Goal: Feedback & Contribution: Contribute content

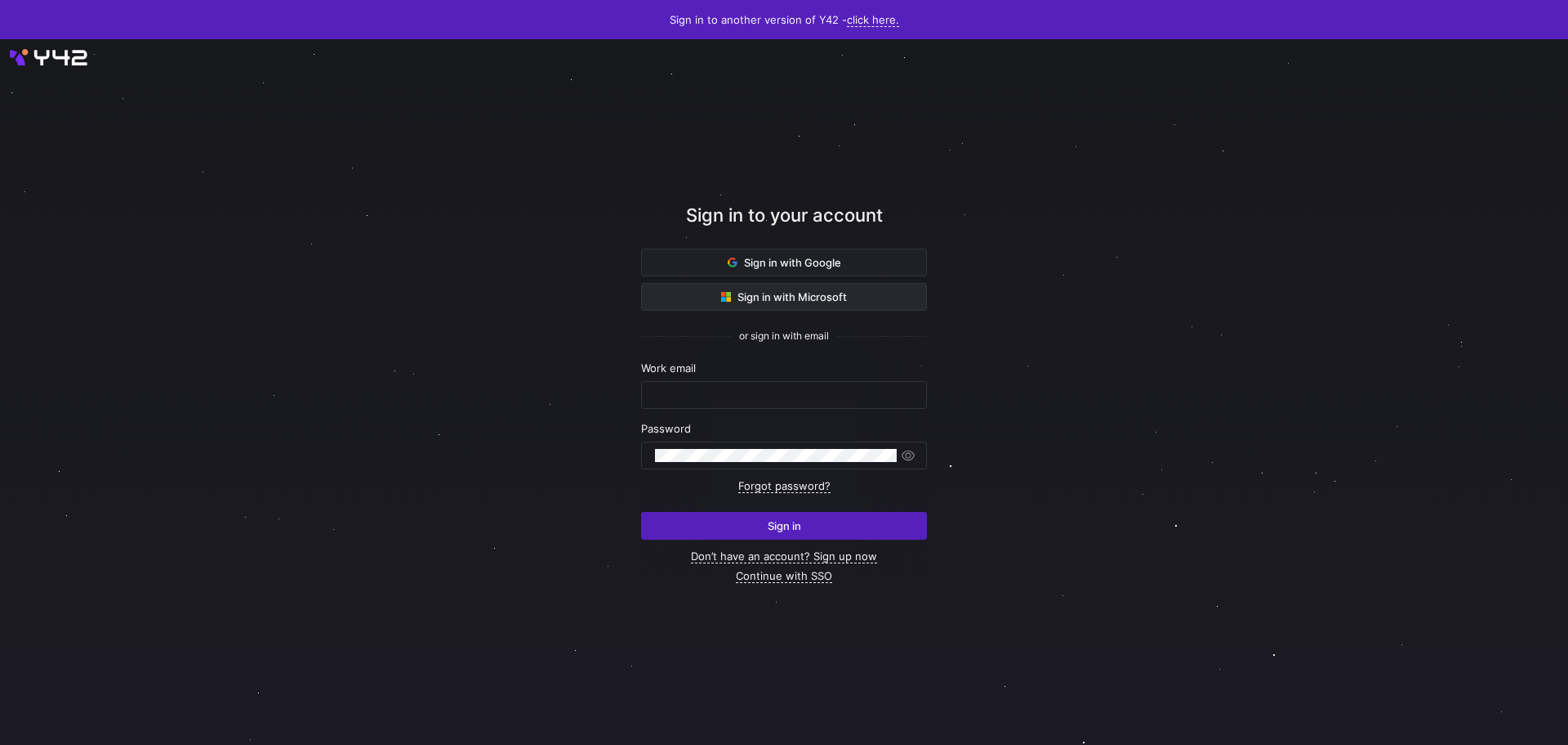
click at [836, 293] on span "Sign in with Microsoft" at bounding box center [784, 296] width 126 height 13
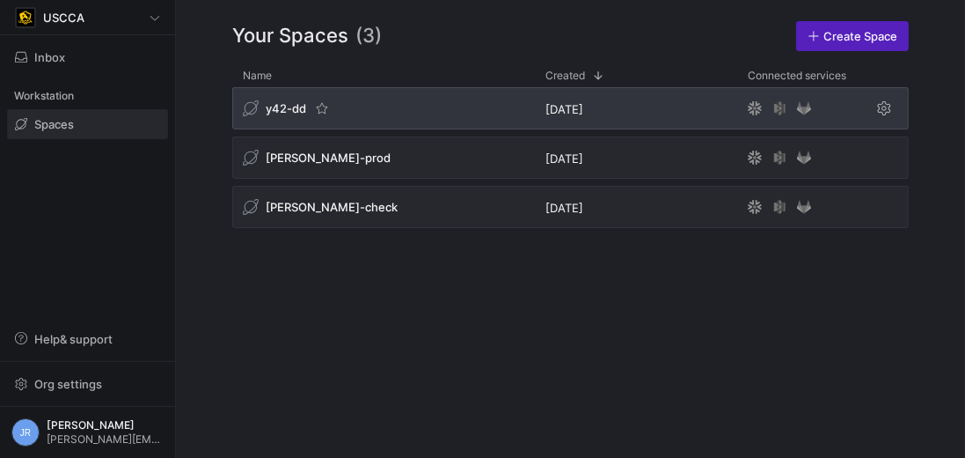
click at [267, 105] on span "y42-dd" at bounding box center [286, 108] width 40 height 14
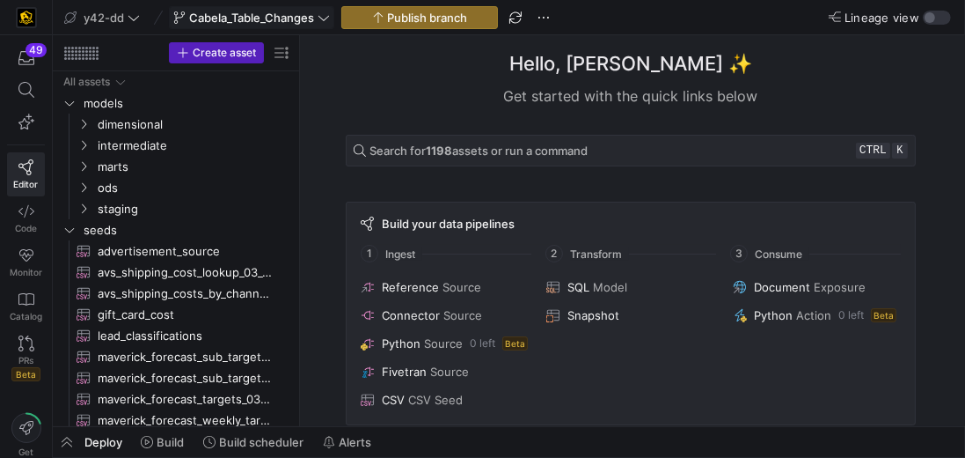
click at [208, 18] on span "Cabela_Table_Changes" at bounding box center [251, 18] width 125 height 14
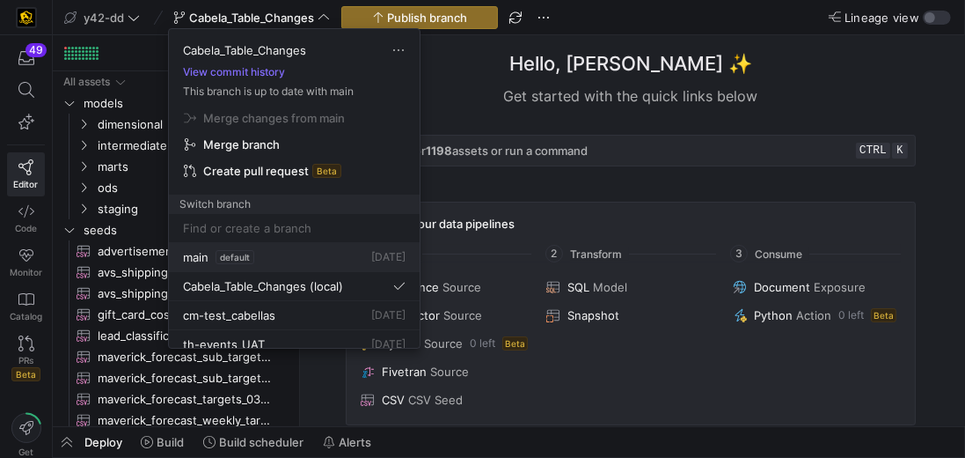
click at [205, 255] on span "main" at bounding box center [196, 257] width 26 height 14
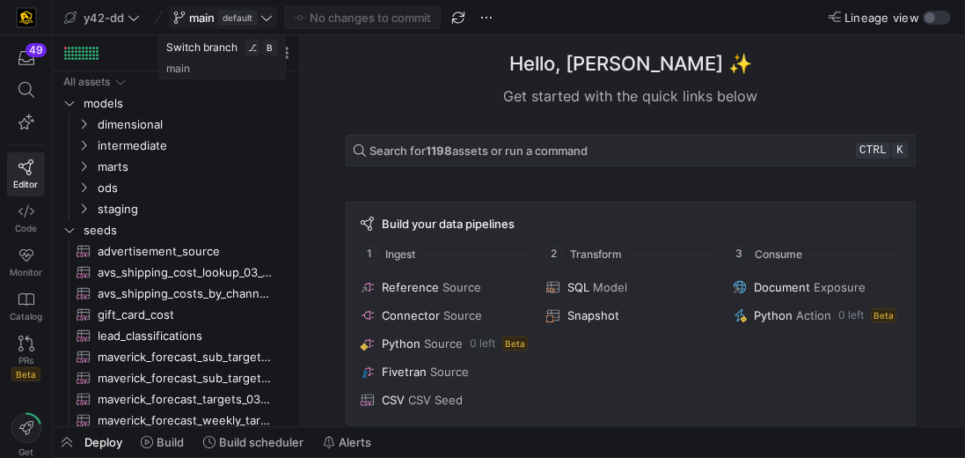
click at [191, 11] on span "main" at bounding box center [202, 18] width 26 height 14
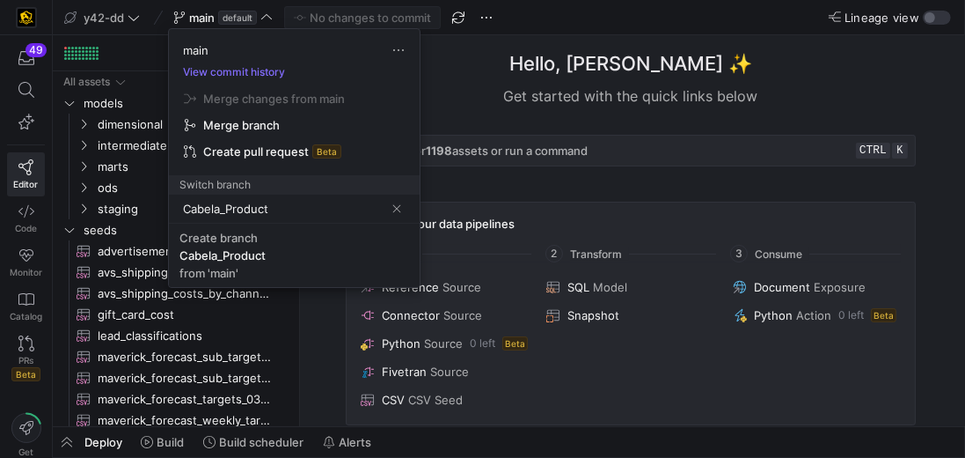
type input "Cabela_Product"
click at [299, 209] on input "Cabela_Product" at bounding box center [283, 208] width 201 height 14
drag, startPoint x: 282, startPoint y: 205, endPoint x: 176, endPoint y: 199, distance: 106.6
click at [176, 199] on div "Cabela_Product" at bounding box center [294, 208] width 251 height 28
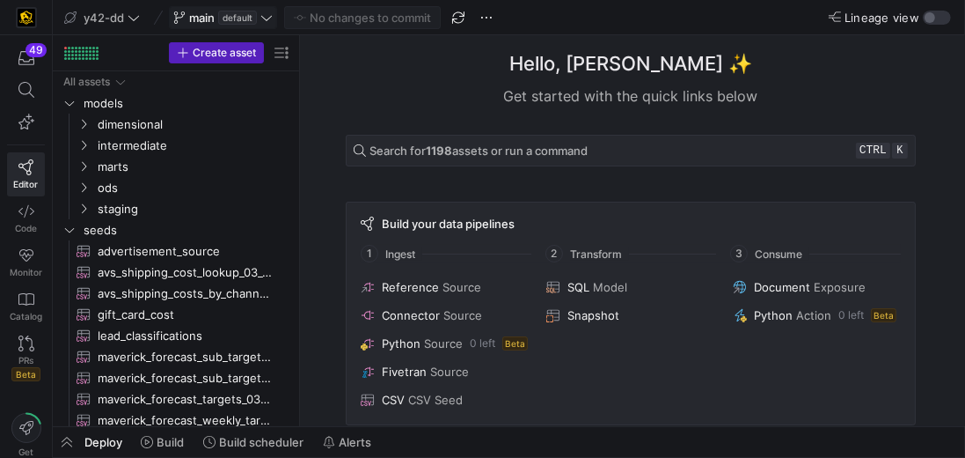
click at [261, 15] on icon at bounding box center [266, 17] width 12 height 12
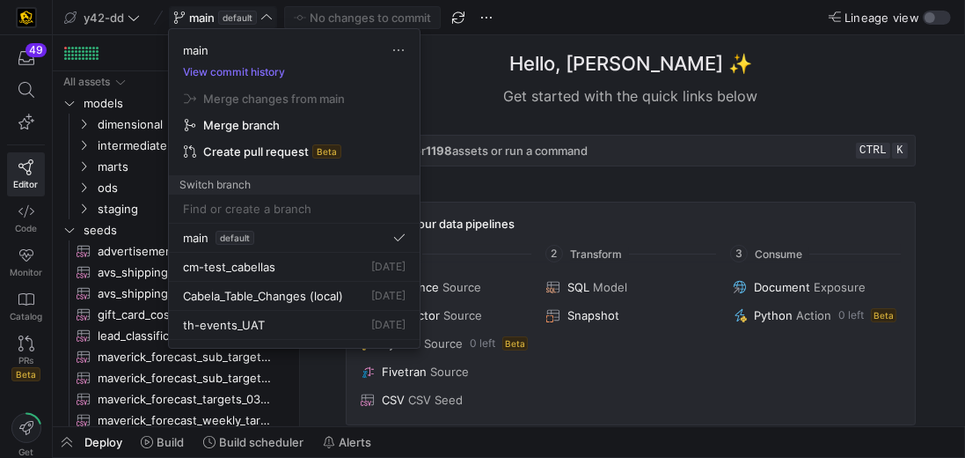
click at [235, 204] on input at bounding box center [294, 208] width 223 height 14
click at [233, 205] on input at bounding box center [294, 208] width 223 height 14
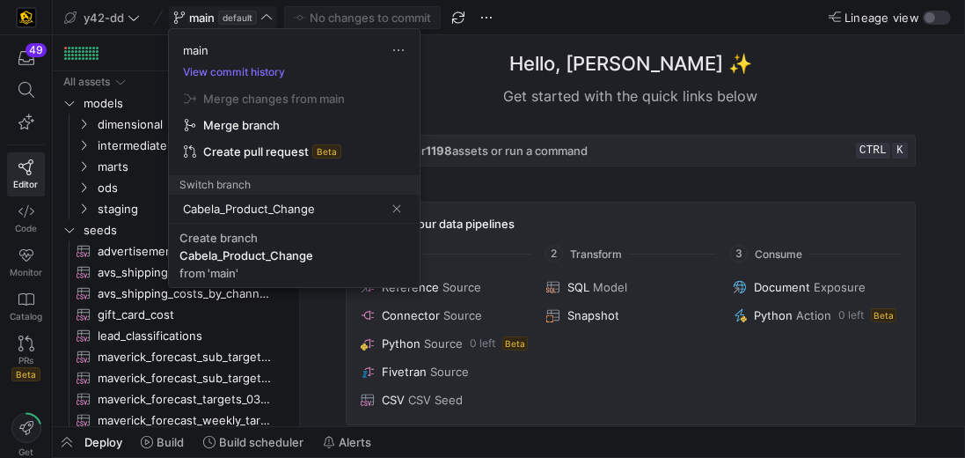
type input "Cabela_Product_Change"
click at [342, 204] on input "Cabela_Product_Change" at bounding box center [283, 208] width 201 height 14
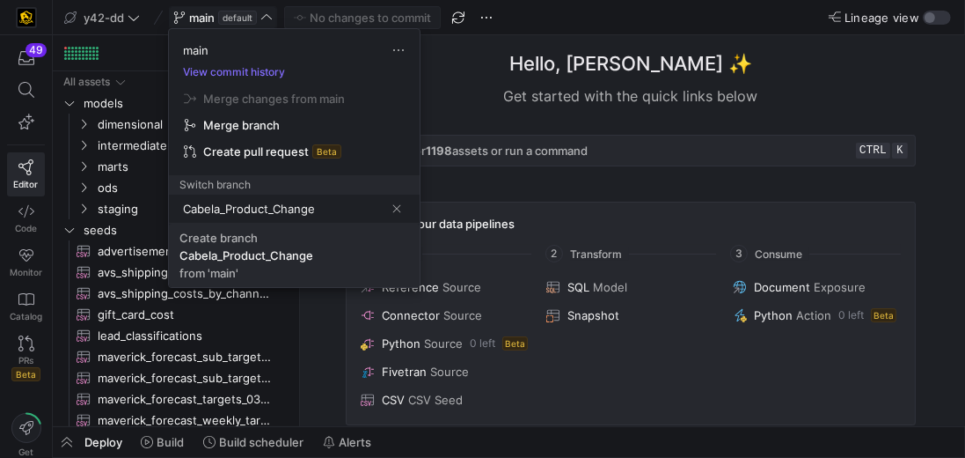
click at [263, 261] on span "Create branch Cabela_Product_Change from 'main'" at bounding box center [294, 255] width 230 height 49
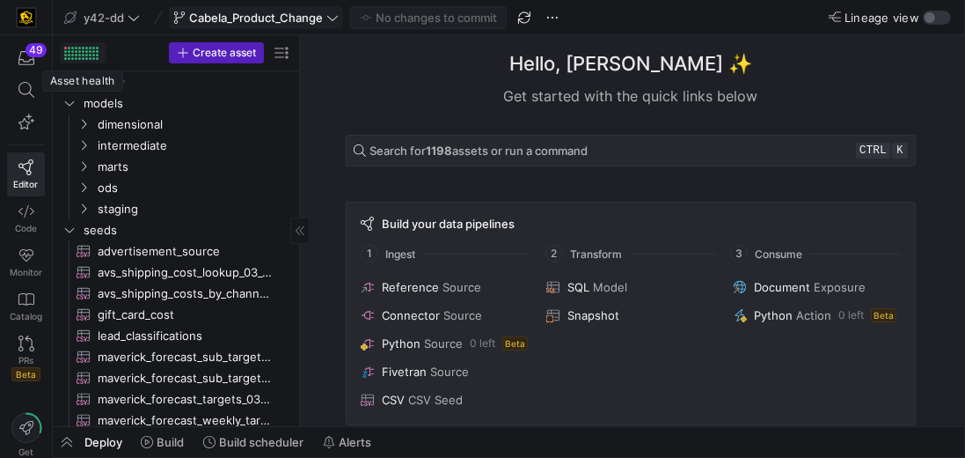
click at [64, 48] on div at bounding box center [65, 48] width 3 height 3
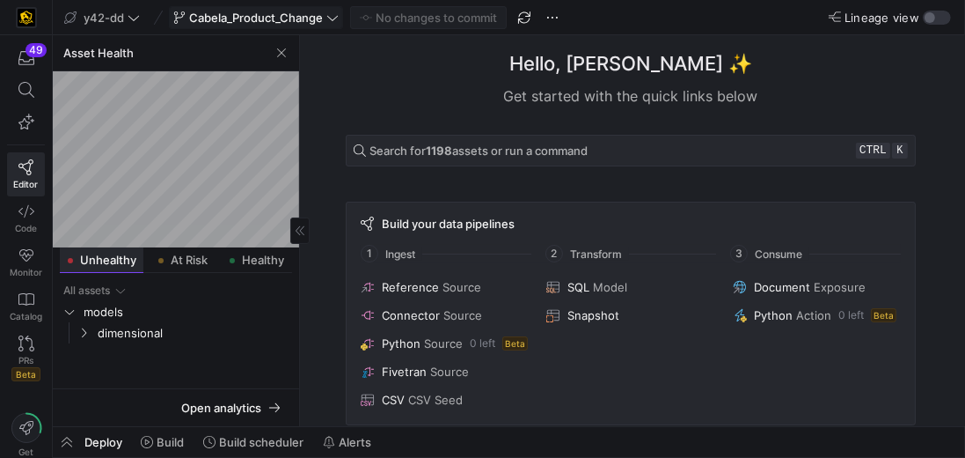
click at [117, 257] on span "Unhealthy" at bounding box center [108, 259] width 56 height 11
click at [158, 341] on span "dimensional" at bounding box center [194, 333] width 192 height 20
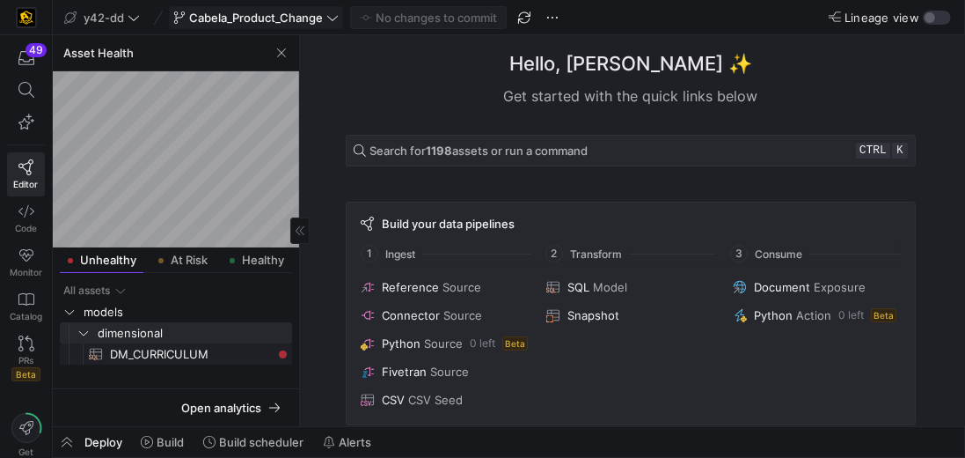
click at [197, 355] on span "DM_CURRICULUM​​​​​​​​​​" at bounding box center [191, 354] width 162 height 20
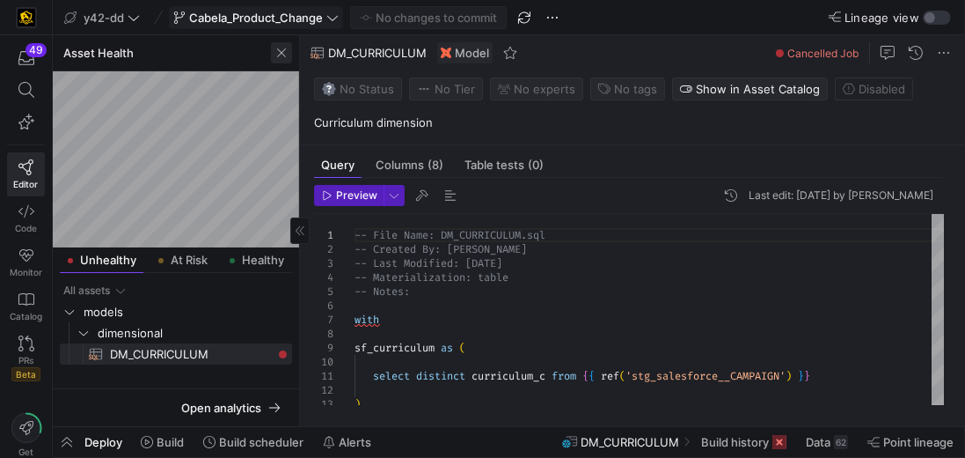
click at [275, 57] on span "button" at bounding box center [281, 52] width 21 height 21
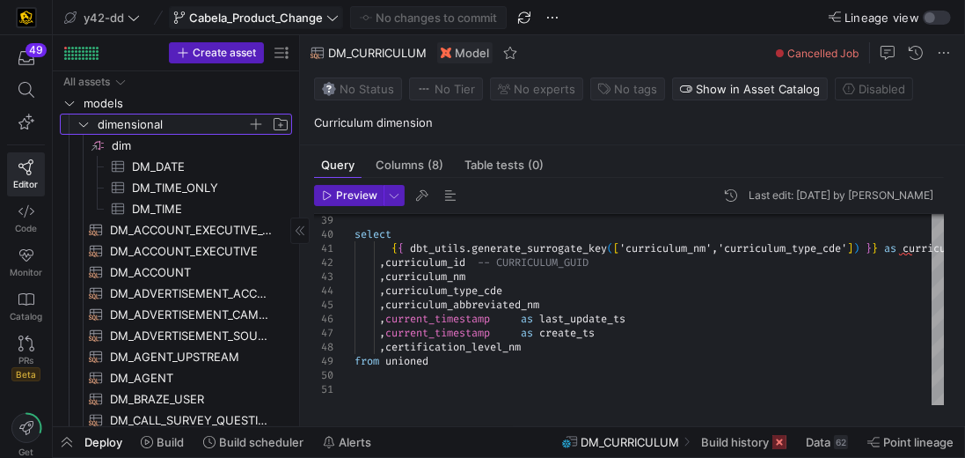
click at [82, 121] on icon "Press SPACE to select this row." at bounding box center [83, 124] width 12 height 11
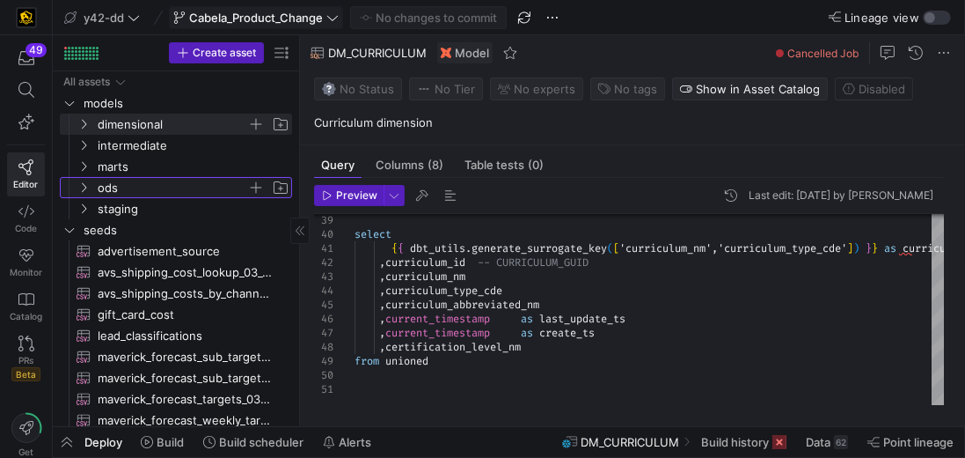
click at [120, 194] on span "ods" at bounding box center [173, 188] width 150 height 20
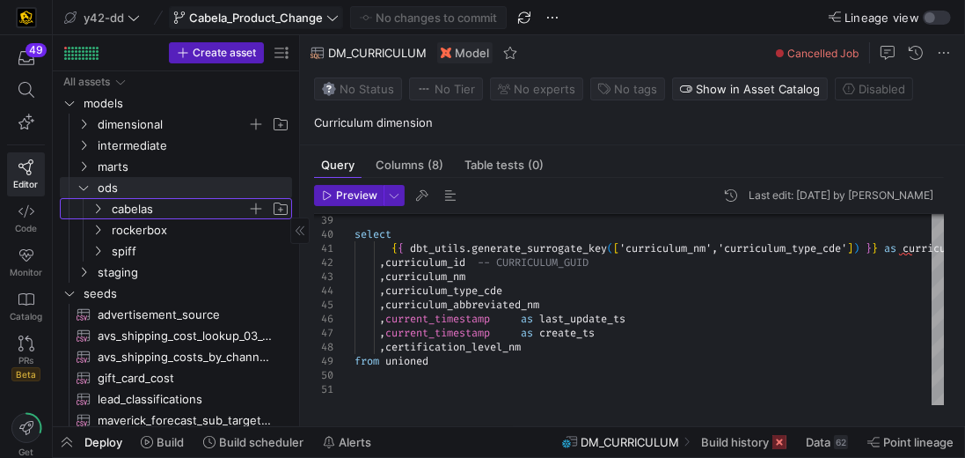
click at [134, 204] on span "cabelas" at bounding box center [180, 209] width 136 height 20
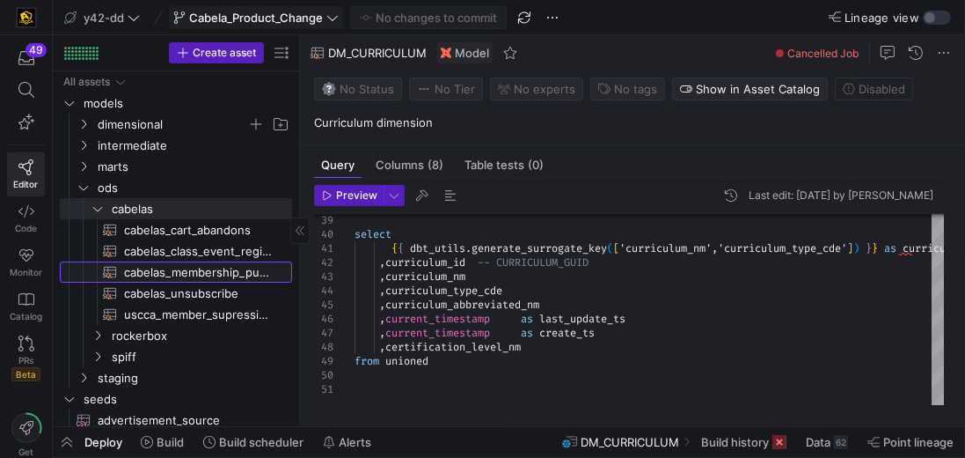
click at [228, 272] on span "cabelas_membership_purchase​​​​​​​​​​" at bounding box center [198, 272] width 148 height 20
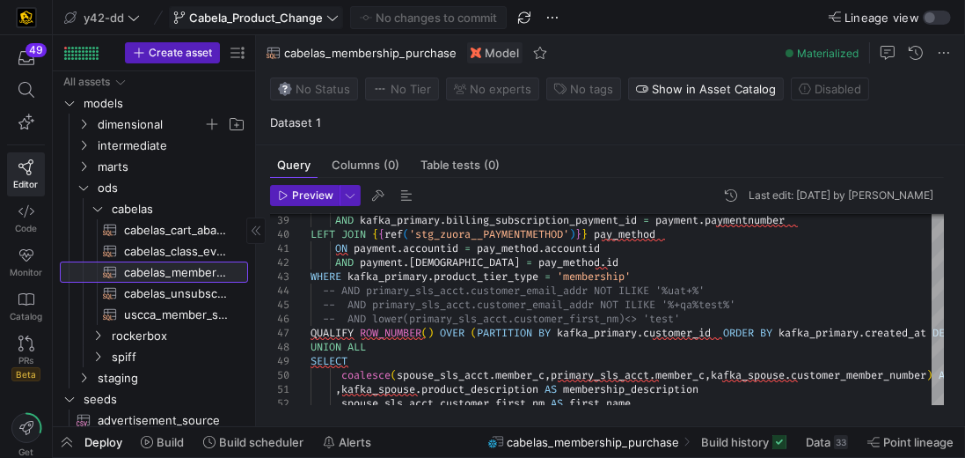
drag, startPoint x: 300, startPoint y: 275, endPoint x: 146, endPoint y: 266, distance: 154.3
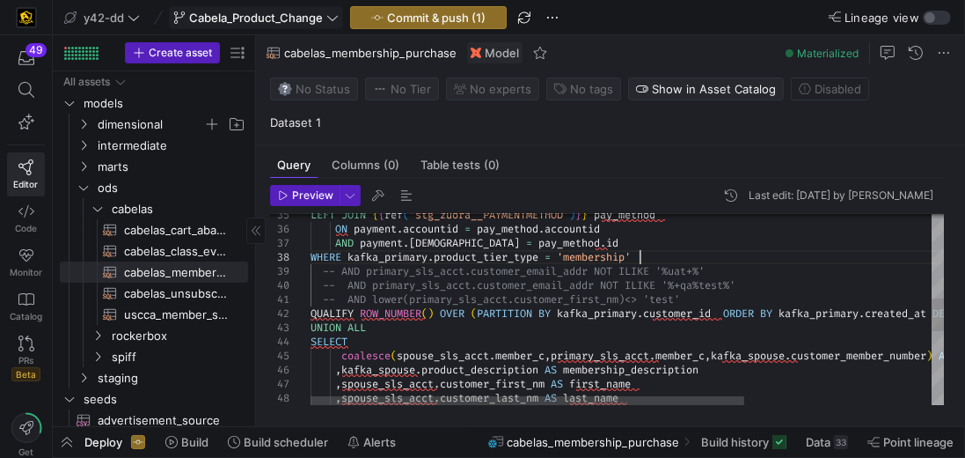
click at [652, 253] on div ", spouse_sls_acct . customer_email_addr AS email , spouse_sls_acct . customer_l…" at bounding box center [763, 283] width 905 height 1137
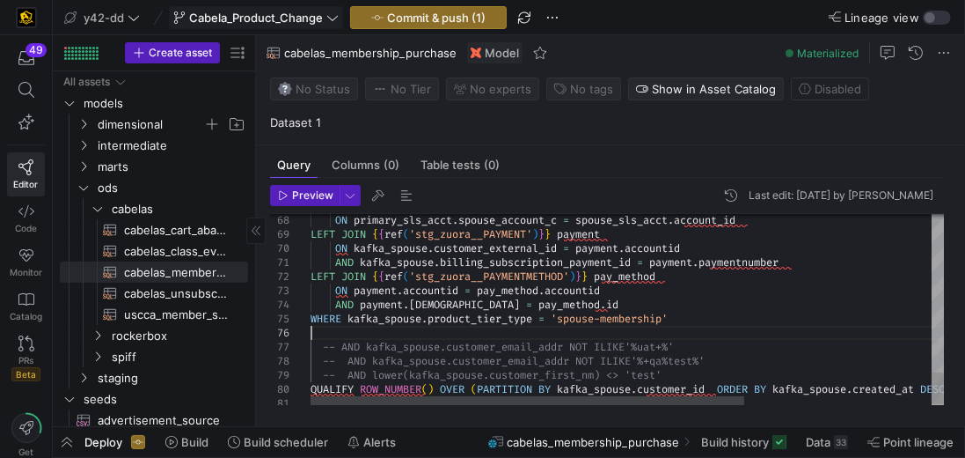
scroll to position [84, 0]
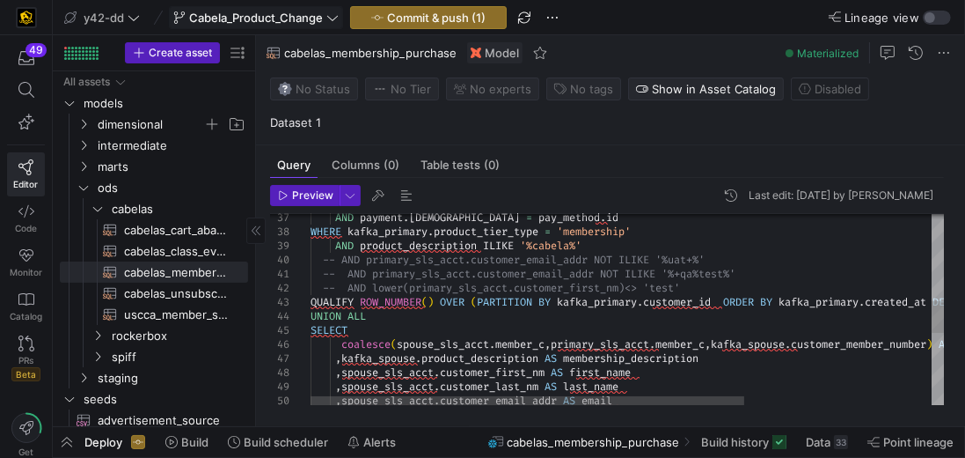
click at [380, 237] on div ", spouse_sls_acct . customer_last_nm AS last_name , spouse_sls_acct . customer_…" at bounding box center [763, 271] width 905 height 1165
click at [349, 227] on div ", spouse_sls_acct . customer_last_nm AS last_name , spouse_sls_acct . customer_…" at bounding box center [763, 271] width 905 height 1165
click at [436, 233] on div ", spouse_sls_acct . customer_last_nm AS last_name , spouse_sls_acct . customer_…" at bounding box center [763, 271] width 905 height 1165
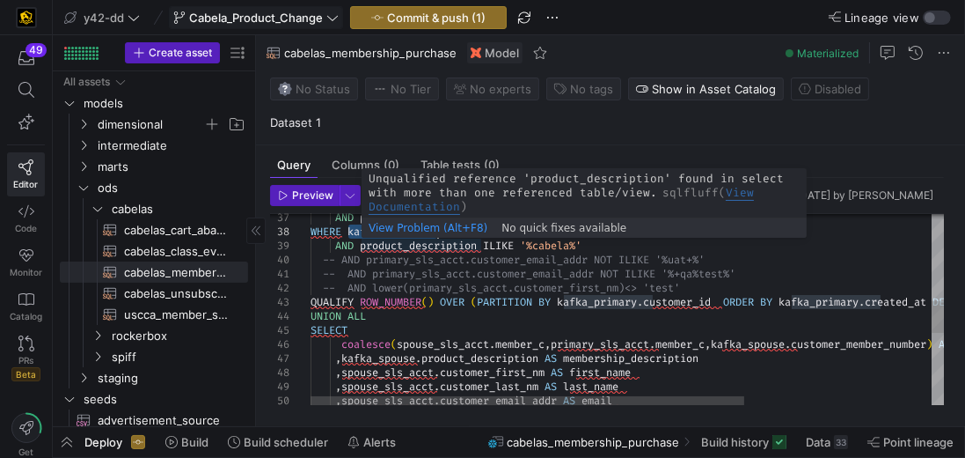
click at [365, 245] on div ", spouse_sls_acct . customer_last_nm AS last_name , spouse_sls_acct . customer_…" at bounding box center [763, 271] width 905 height 1165
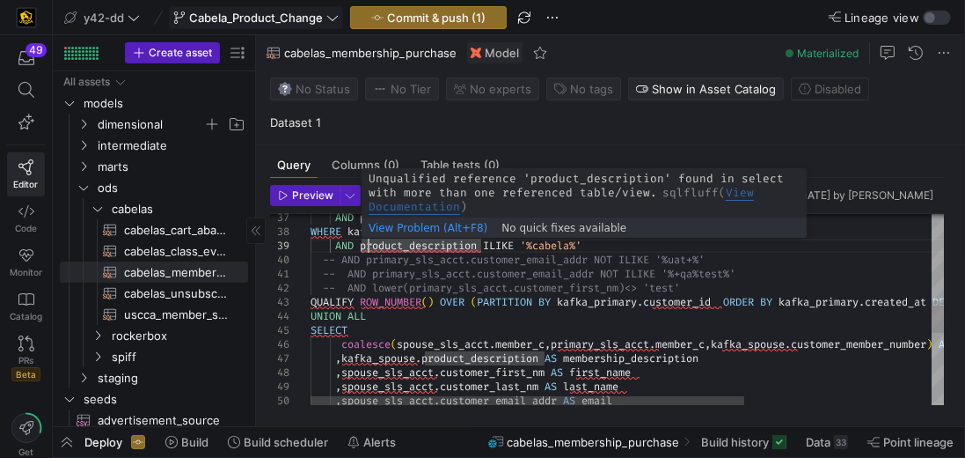
click at [363, 244] on div ", spouse_sls_acct . customer_last_nm AS last_name , spouse_sls_acct . customer_…" at bounding box center [763, 271] width 905 height 1165
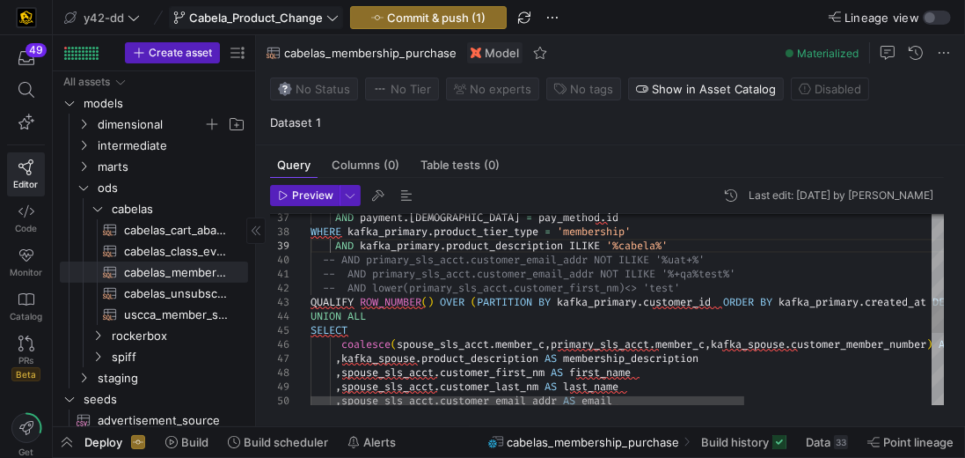
type textarea "omer_id = primary_sls_acct.uscca_services_user_guid_c LEFT JOIN {{ref('stg_zuor…"
click at [544, 245] on div ", spouse_sls_acct . customer_last_nm AS last_name , spouse_sls_acct . customer_…" at bounding box center [763, 271] width 905 height 1165
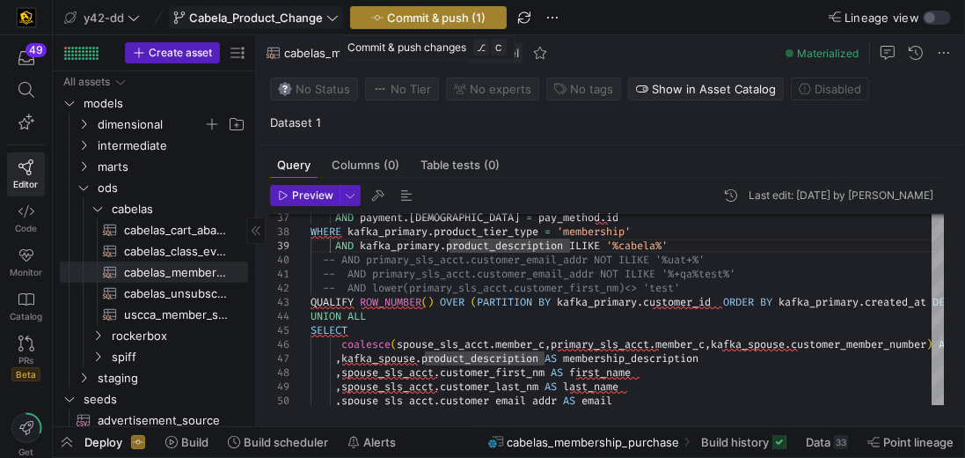
click at [373, 13] on icon "button" at bounding box center [377, 17] width 12 height 12
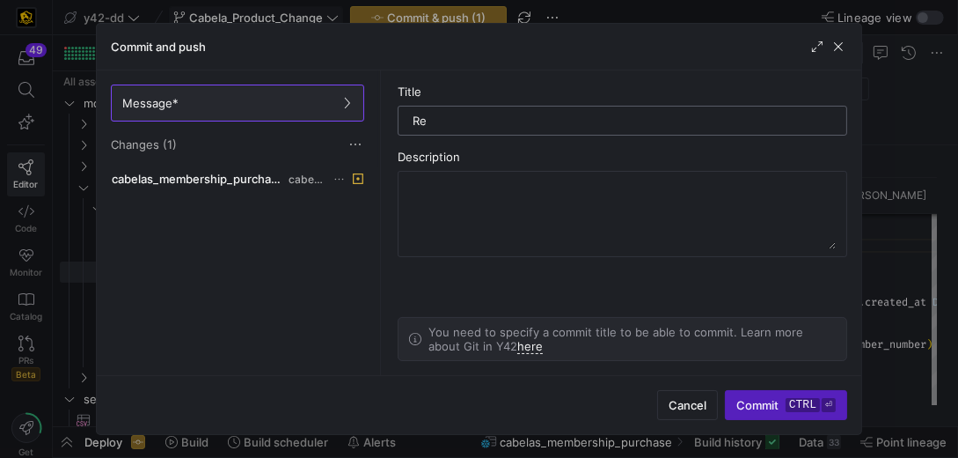
type input "R"
click at [465, 114] on input "Modified cabela filter" at bounding box center [623, 121] width 420 height 14
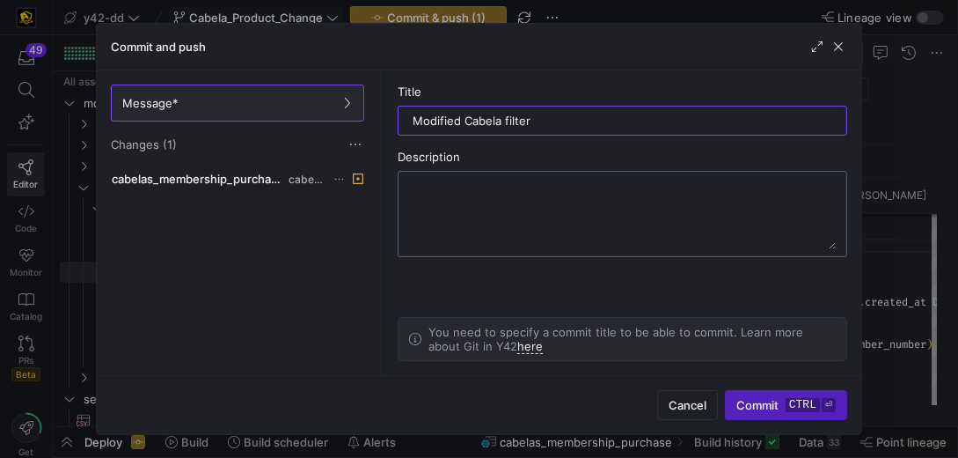
type input "Modified Cabela filter"
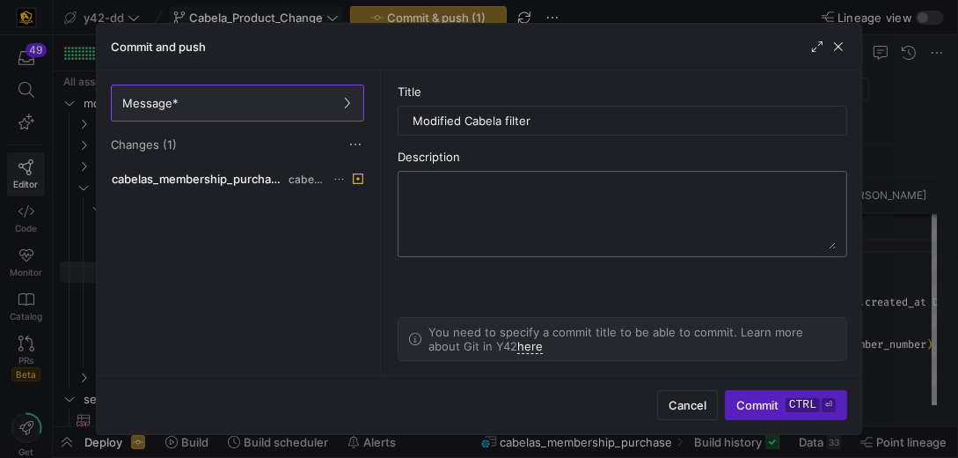
click at [458, 211] on textarea at bounding box center [622, 214] width 427 height 70
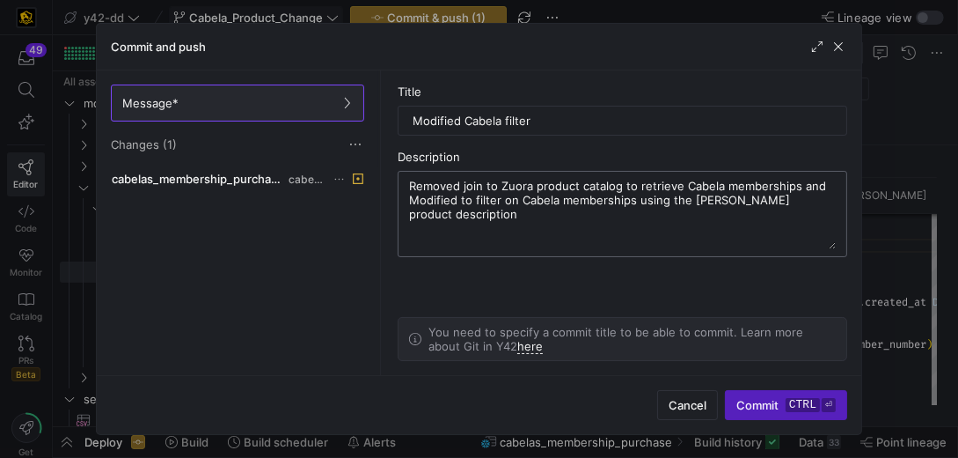
click at [701, 184] on textarea "Removed join to Zuora product catalog to retrieve Cabela memberships and Modifi…" at bounding box center [622, 214] width 427 height 70
type textarea "Removed join to Zuora product catalog to retrieve Cabela memberships and Modifi…"
click at [839, 188] on div "Removed join to Zuora product catalog to retrieve Cabela memberships and Modifi…" at bounding box center [623, 214] width 450 height 86
click at [830, 183] on textarea "Removed join to Zuora product catalog to retrieve Cabela memberships and Modifi…" at bounding box center [622, 214] width 427 height 70
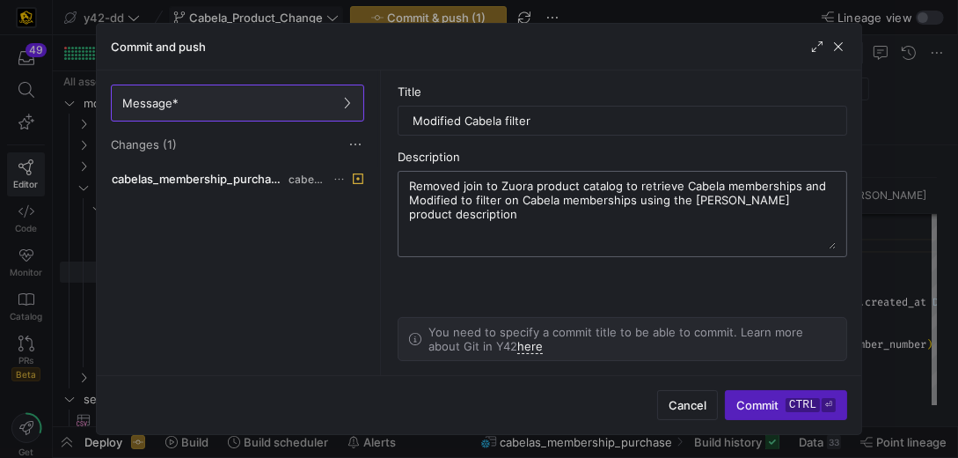
click at [609, 189] on textarea "Removed join to Zuora product catalog to retrieve Cabela memberships and Modifi…" at bounding box center [622, 214] width 427 height 70
click at [779, 412] on span "Commit ctrl ⏎" at bounding box center [785, 405] width 99 height 14
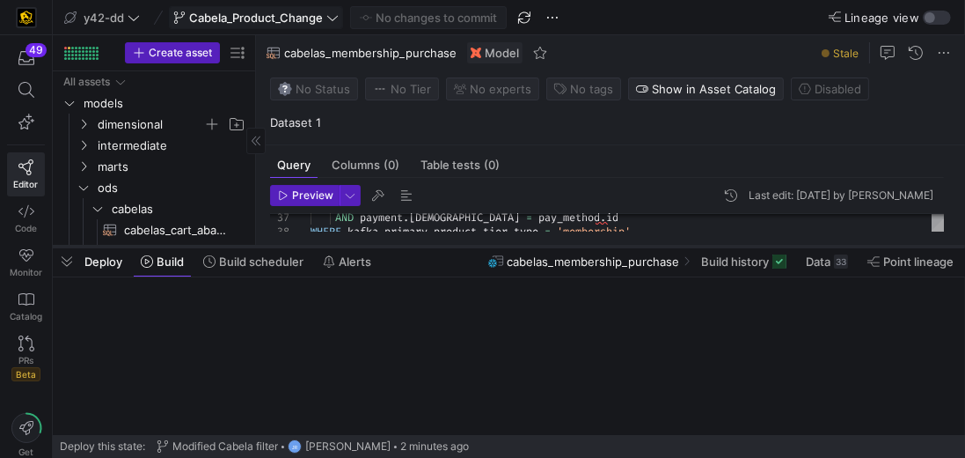
drag, startPoint x: 402, startPoint y: 429, endPoint x: 391, endPoint y: 248, distance: 180.7
click at [391, 248] on div at bounding box center [509, 246] width 912 height 7
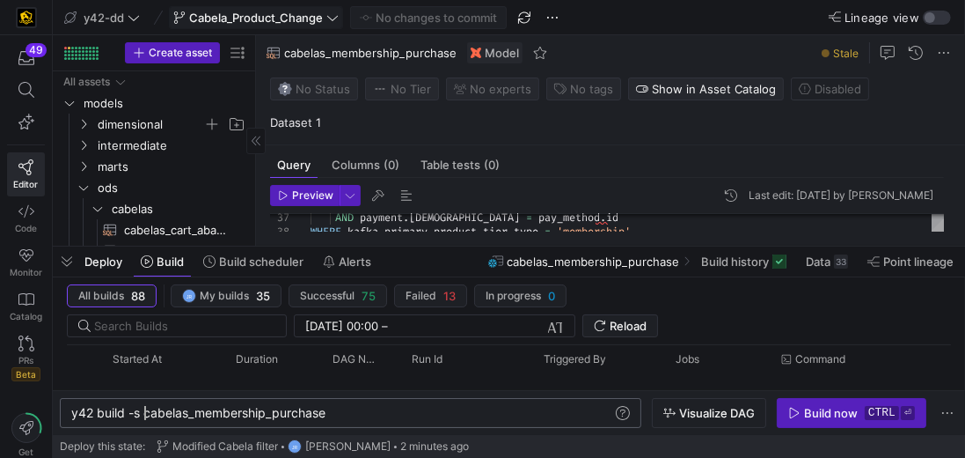
click at [143, 414] on div "y42 build -s cabelas_membership_purchase" at bounding box center [343, 413] width 544 height 14
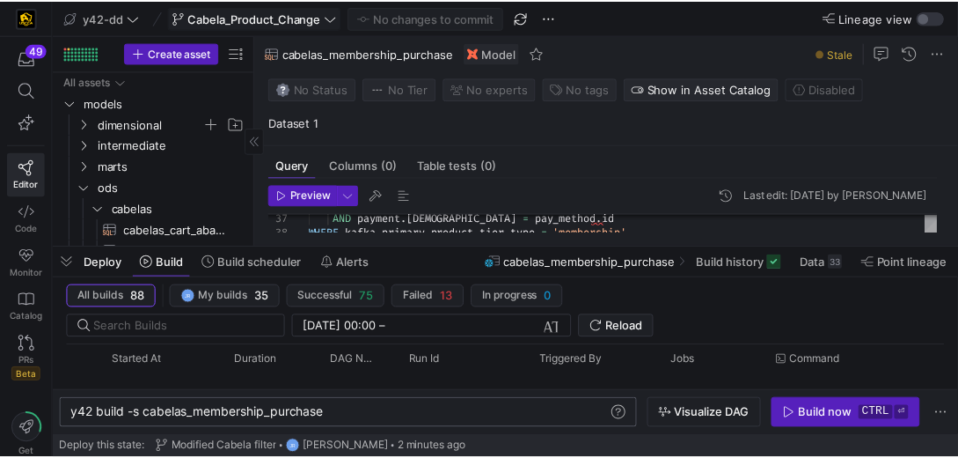
scroll to position [0, 81]
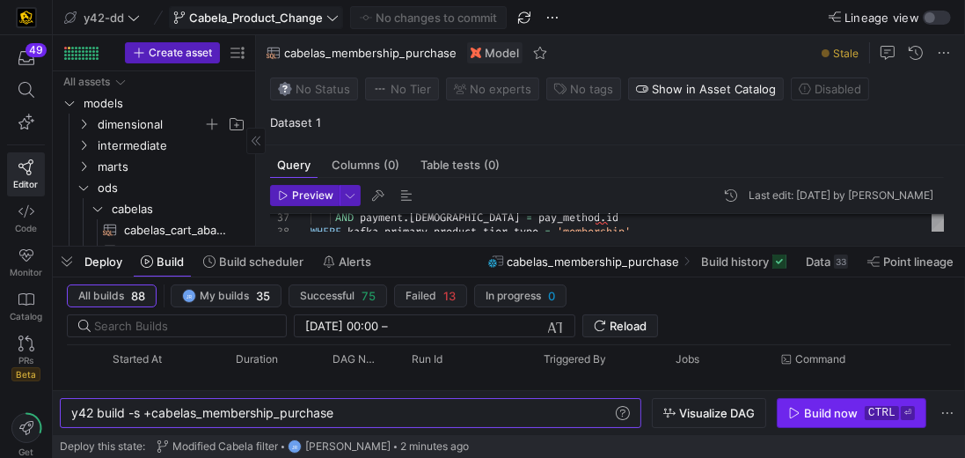
type textarea "y42 build -s +cabelas_membership_purchase"
click at [817, 419] on div "Build now" at bounding box center [831, 413] width 54 height 14
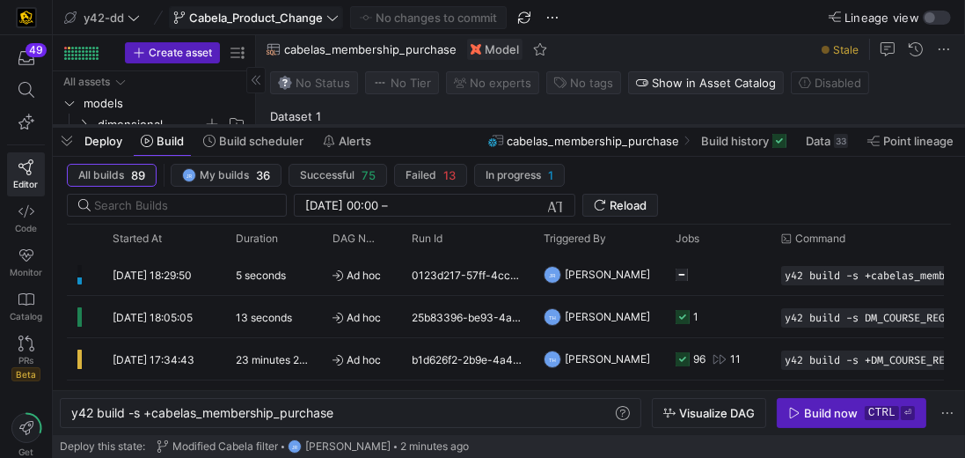
drag, startPoint x: 451, startPoint y: 246, endPoint x: 478, endPoint y: 126, distance: 123.4
click at [478, 126] on div at bounding box center [509, 125] width 912 height 7
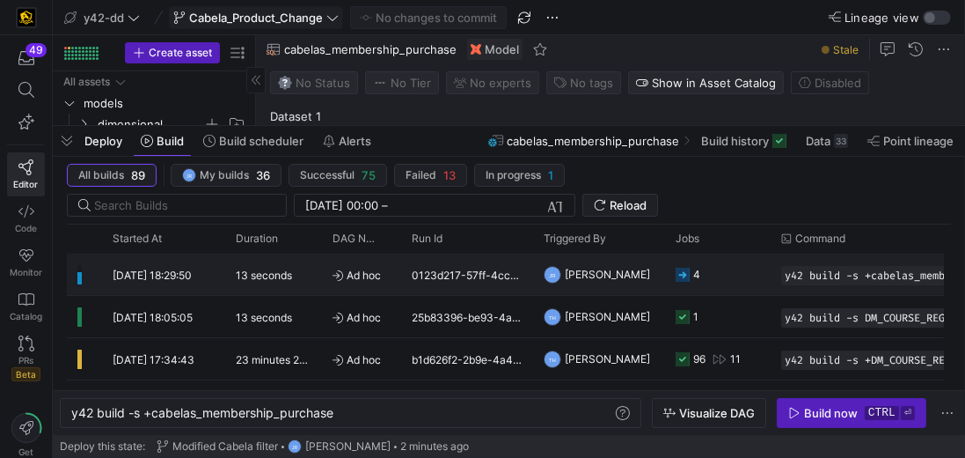
click at [460, 278] on div "0123d217-57ff-4cc5-9a4e-b238fa86e56e" at bounding box center [467, 273] width 132 height 41
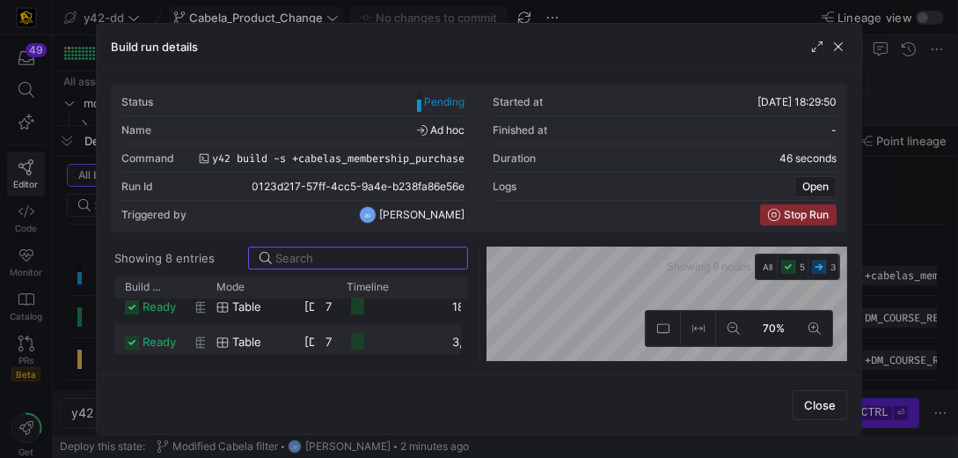
scroll to position [0, 0]
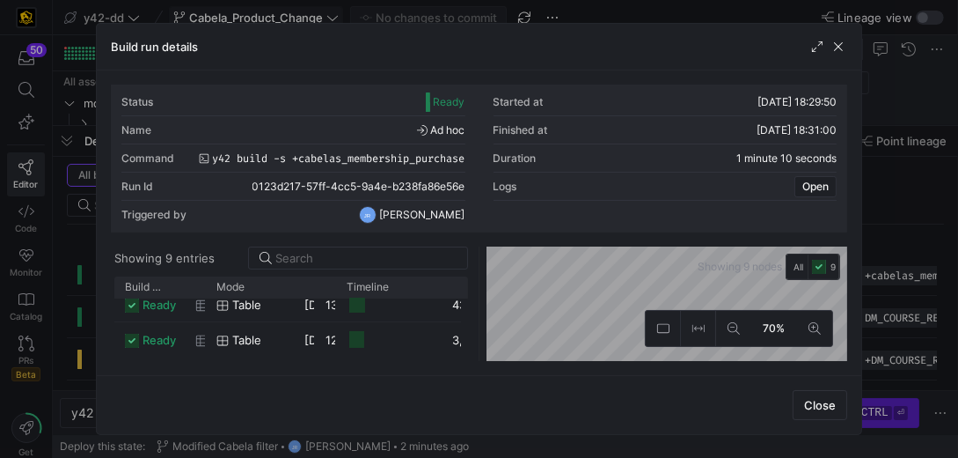
drag, startPoint x: 702, startPoint y: 40, endPoint x: 705, endPoint y: 18, distance: 23.0
click at [705, 18] on div "Build run details Status Ready Started at 27/08/25, 18:29:50 Name Ad hoc Finish…" at bounding box center [479, 229] width 958 height 458
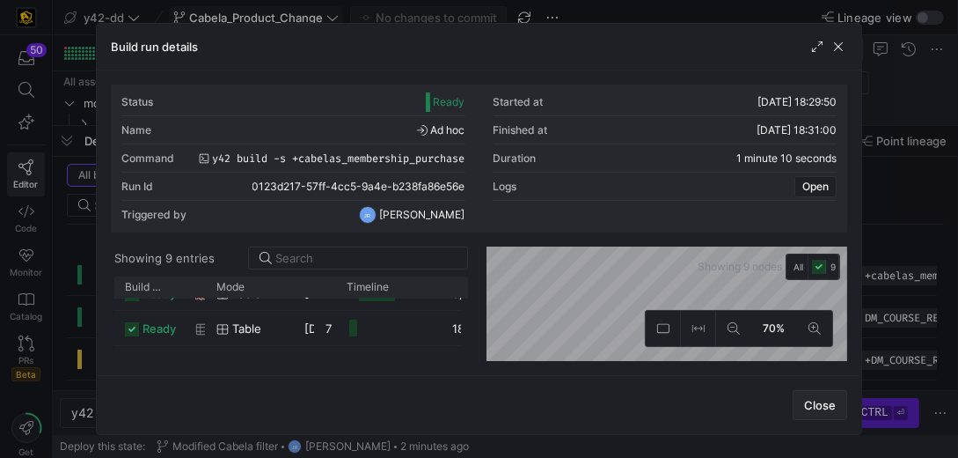
click at [814, 402] on span "Close" at bounding box center [820, 405] width 32 height 14
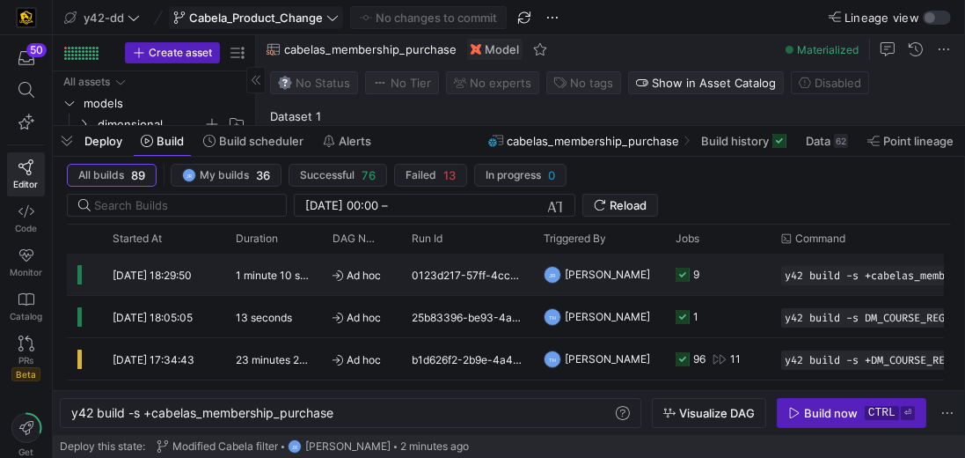
click at [691, 269] on div "9" at bounding box center [688, 273] width 24 height 41
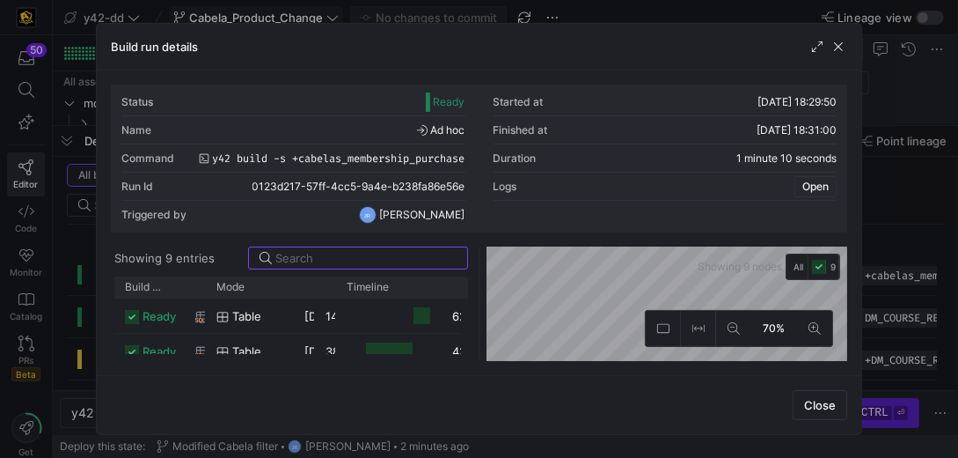
click at [828, 188] on span "Open" at bounding box center [815, 186] width 26 height 12
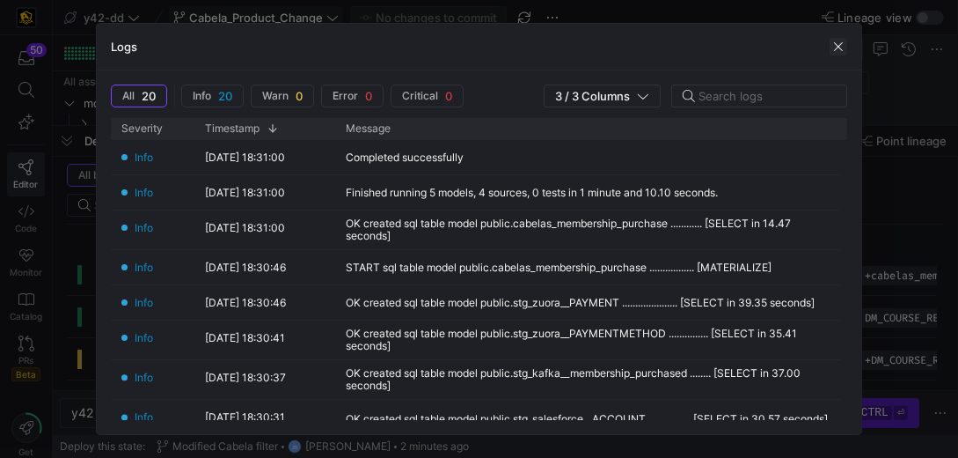
click at [837, 38] on span "button" at bounding box center [839, 47] width 18 height 18
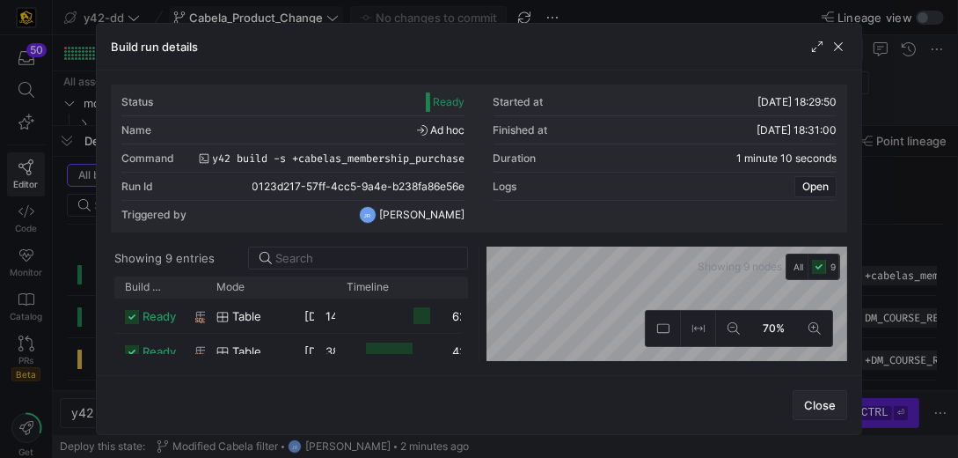
click at [813, 402] on span "Close" at bounding box center [820, 405] width 32 height 14
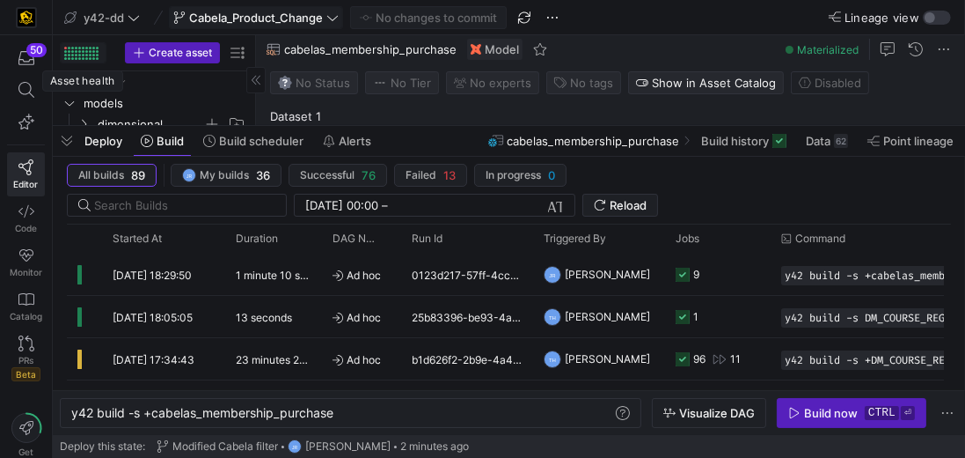
click at [65, 47] on div at bounding box center [65, 48] width 3 height 3
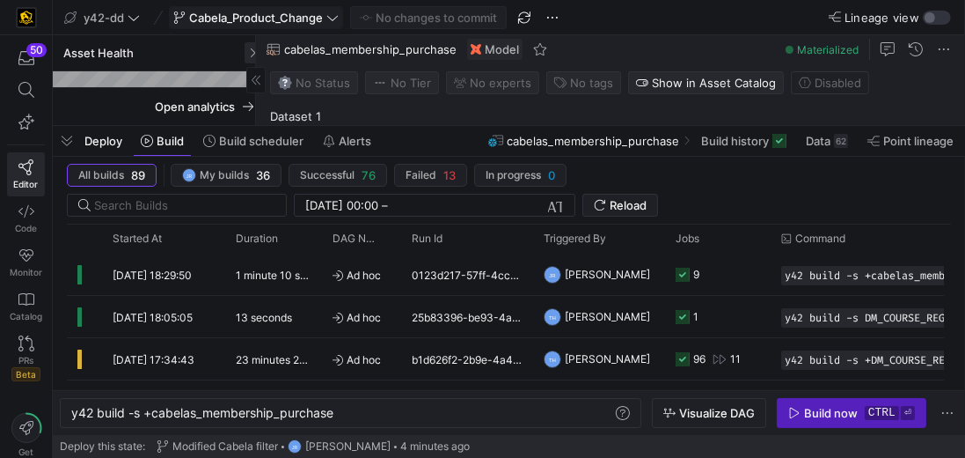
click at [252, 56] on span "button" at bounding box center [255, 52] width 21 height 21
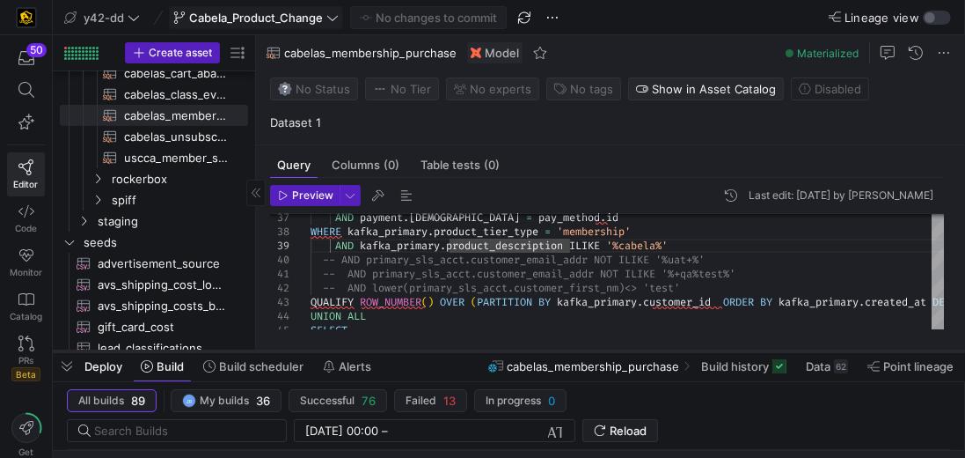
drag, startPoint x: 265, startPoint y: 128, endPoint x: 310, endPoint y: 353, distance: 229.7
click at [310, 353] on div at bounding box center [509, 351] width 912 height 7
click at [65, 44] on span at bounding box center [83, 52] width 45 height 19
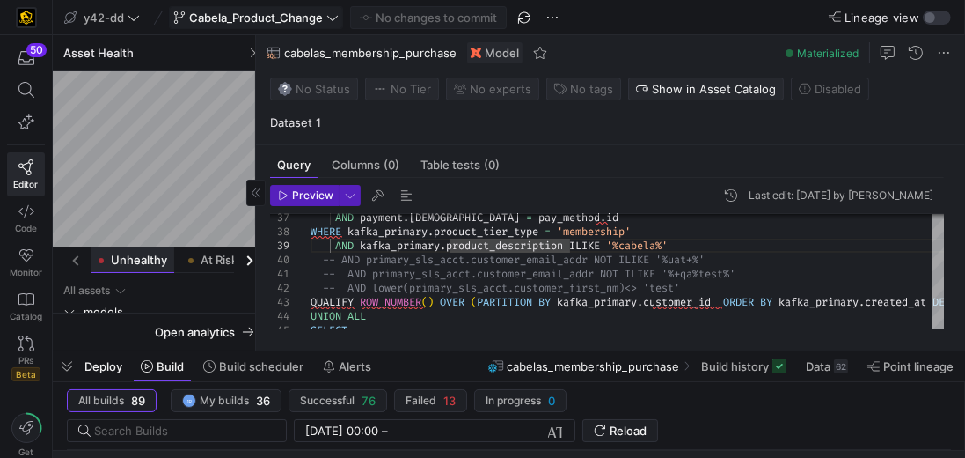
click at [135, 255] on span "Unhealthy" at bounding box center [139, 259] width 56 height 11
click at [132, 259] on span "Unhealthy" at bounding box center [139, 259] width 56 height 11
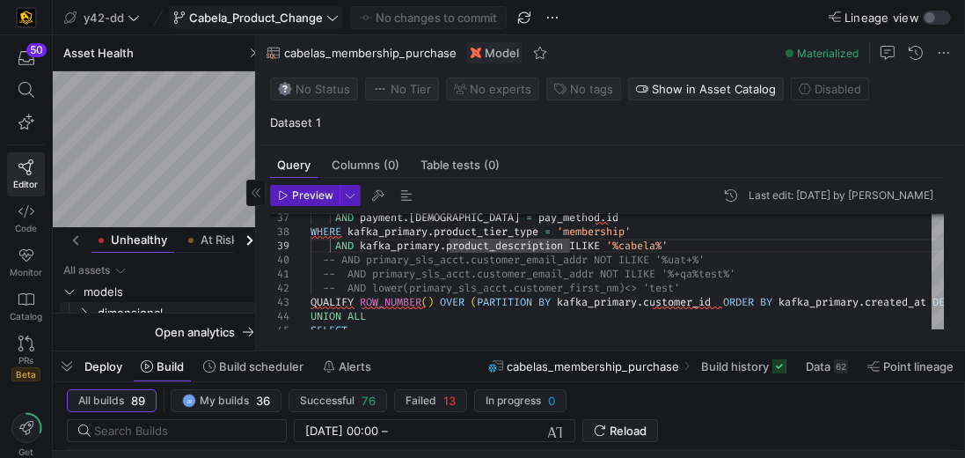
scroll to position [8, 0]
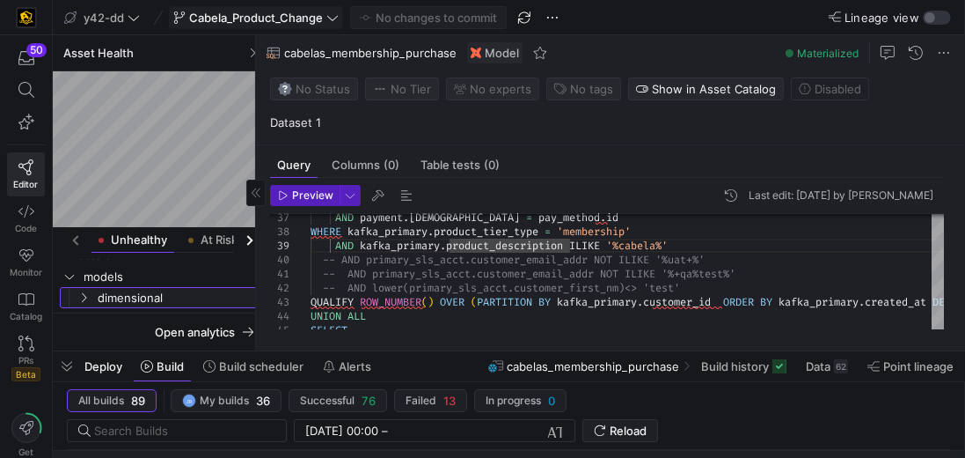
click at [131, 292] on span "dimensional" at bounding box center [177, 298] width 158 height 20
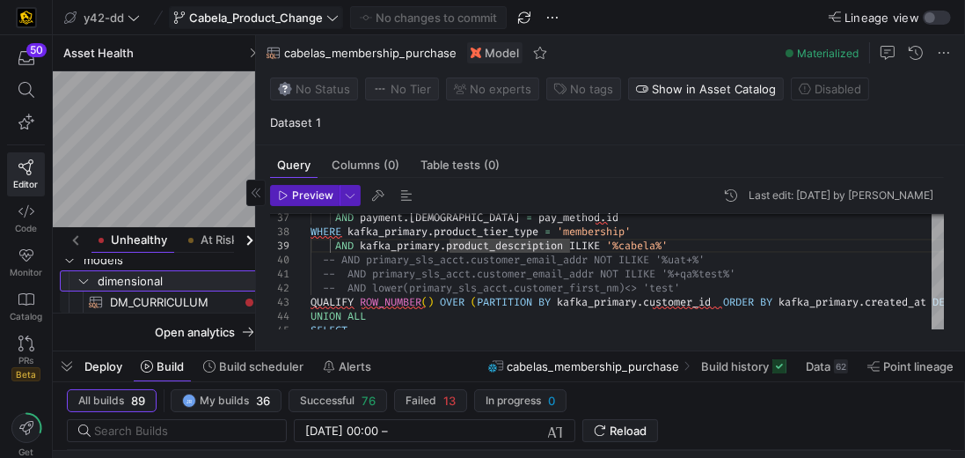
scroll to position [36, 0]
click at [139, 296] on span "DM_CURRICULUM​​​​​​​​​​" at bounding box center [174, 298] width 128 height 20
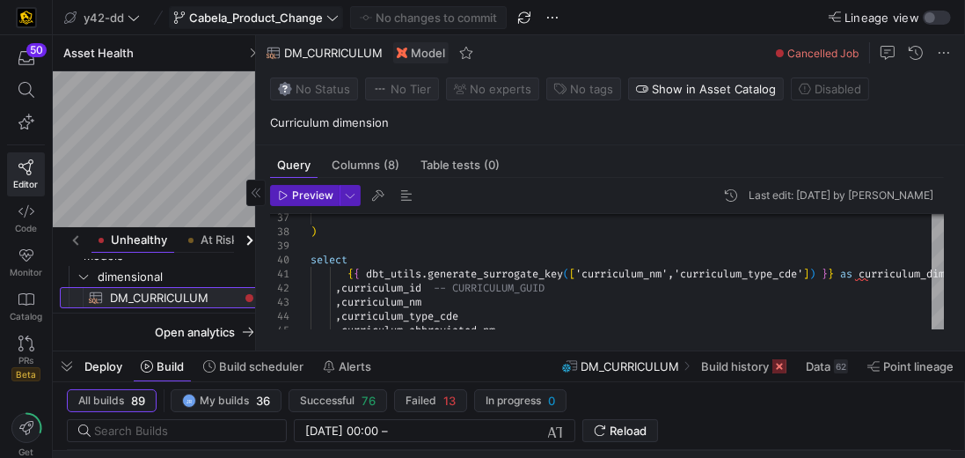
drag, startPoint x: 229, startPoint y: 296, endPoint x: 121, endPoint y: 294, distance: 108.2
click at [121, 294] on span "DM_CURRICULUM​​​​​​​​​​" at bounding box center [174, 298] width 128 height 20
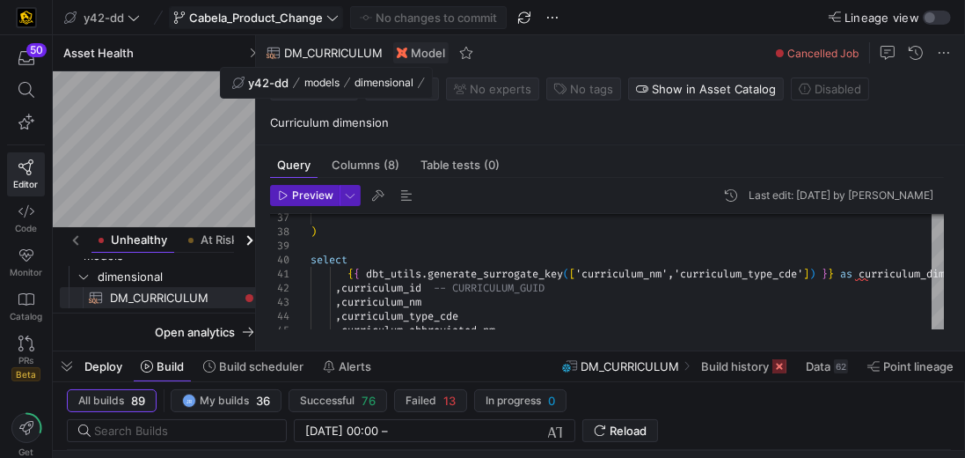
drag, startPoint x: 390, startPoint y: 50, endPoint x: 285, endPoint y: 50, distance: 104.7
click at [285, 50] on div "DM_CURRICULUM Model" at bounding box center [371, 52] width 231 height 35
copy span "DM_CURRICULUM"
click at [117, 363] on span "Deploy" at bounding box center [103, 366] width 38 height 14
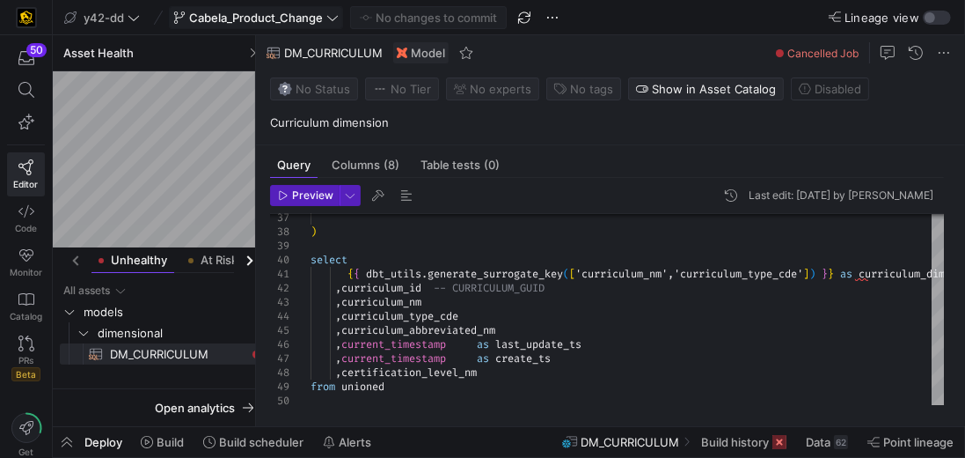
click at [115, 441] on span "Deploy" at bounding box center [103, 442] width 38 height 14
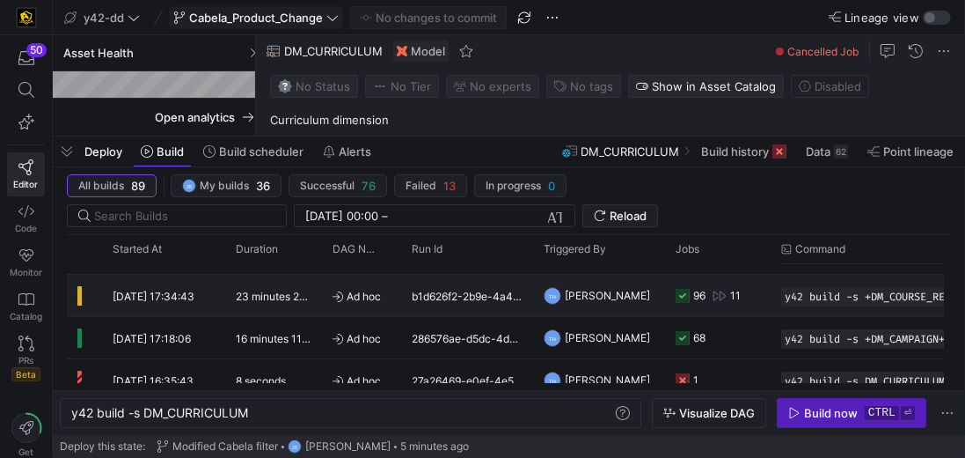
scroll to position [100, 0]
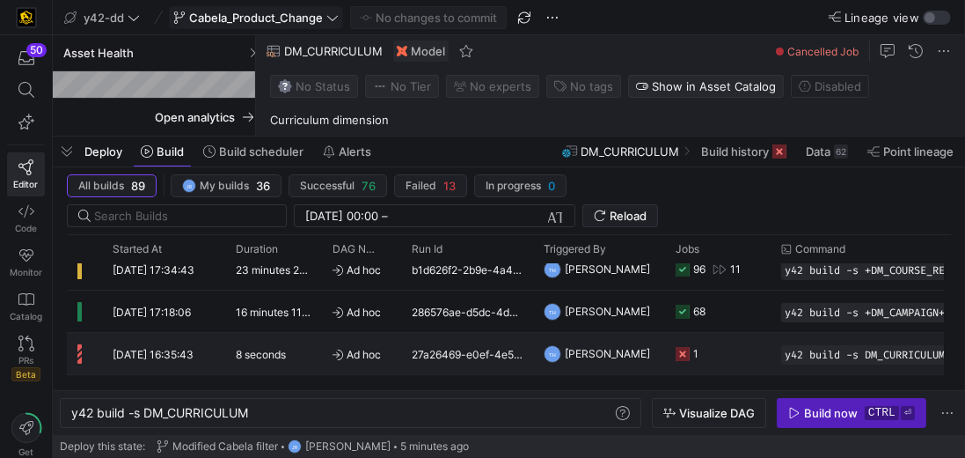
click at [163, 348] on span "[DATE] 16:35:43" at bounding box center [153, 354] width 81 height 13
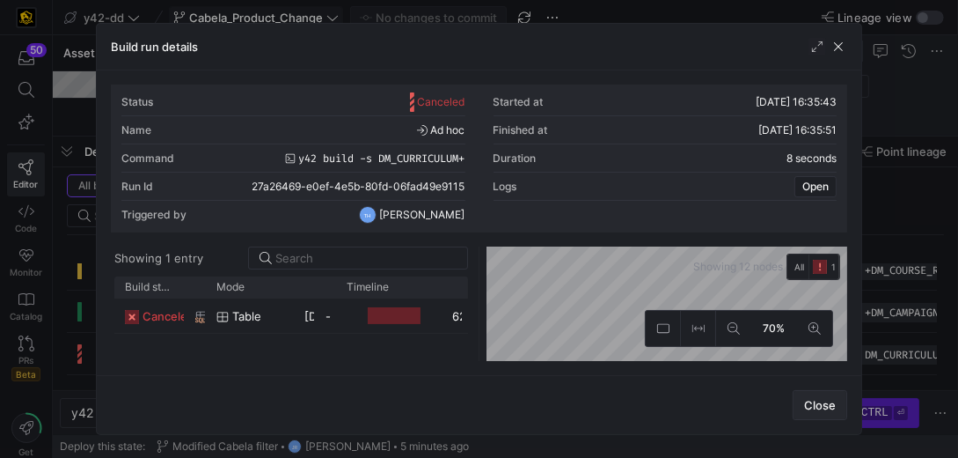
click at [808, 407] on span "button" at bounding box center [820, 405] width 53 height 28
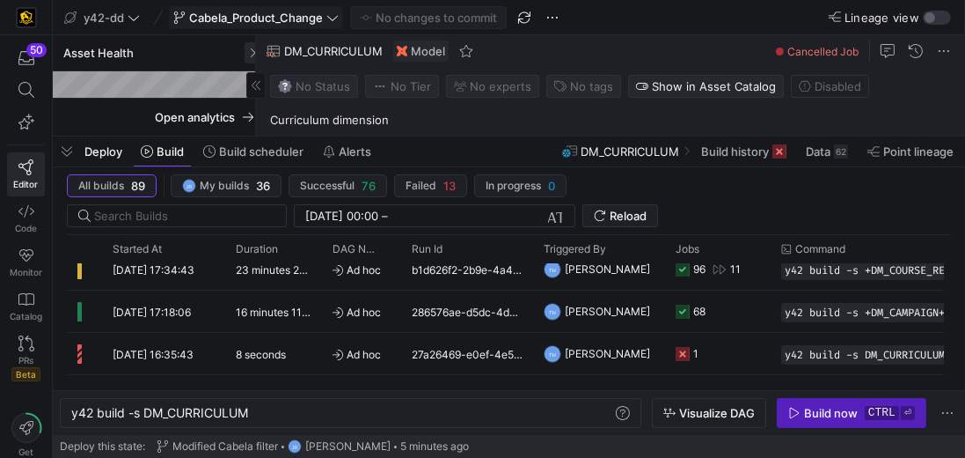
click at [248, 53] on span "button" at bounding box center [255, 52] width 21 height 21
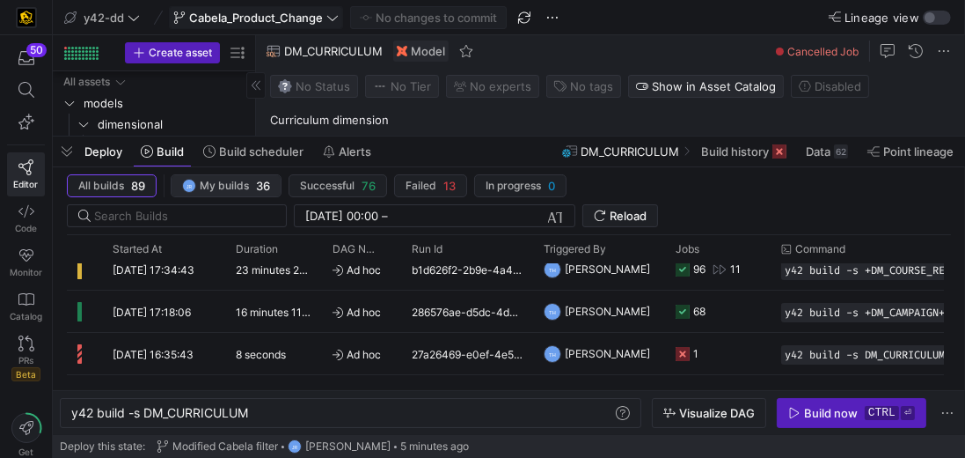
scroll to position [547, 0]
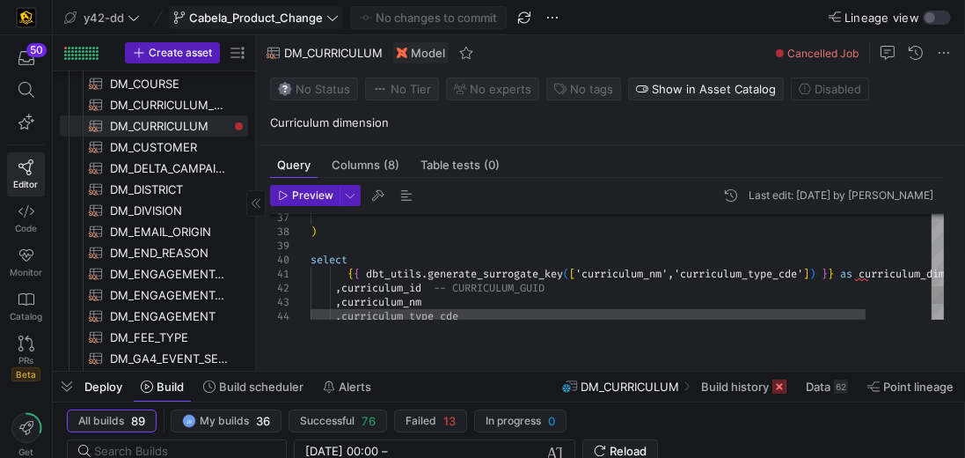
drag, startPoint x: 352, startPoint y: 139, endPoint x: 342, endPoint y: 363, distance: 224.6
click at [363, 375] on div at bounding box center [509, 371] width 912 height 7
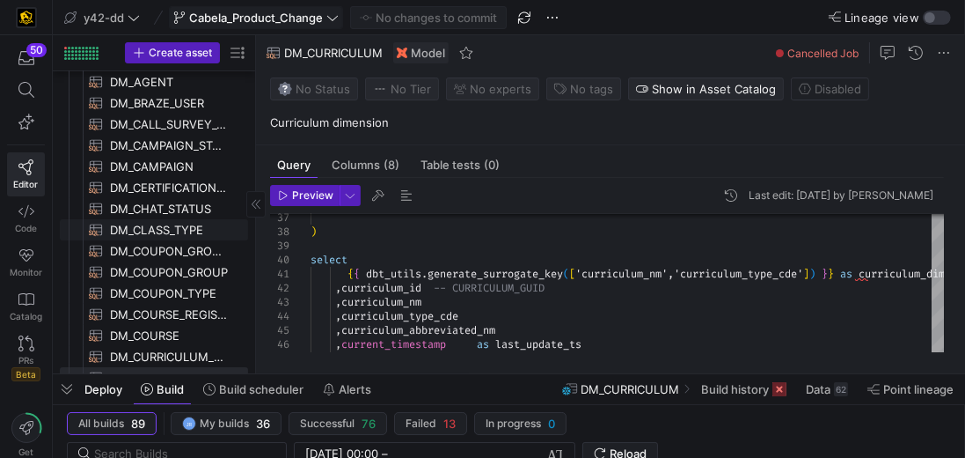
scroll to position [0, 0]
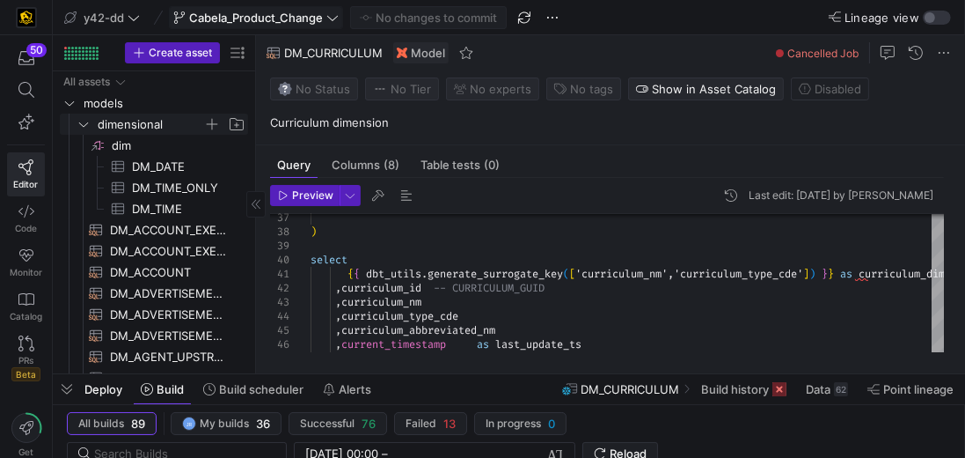
click at [85, 124] on icon "Press SPACE to select this row." at bounding box center [83, 124] width 9 height 4
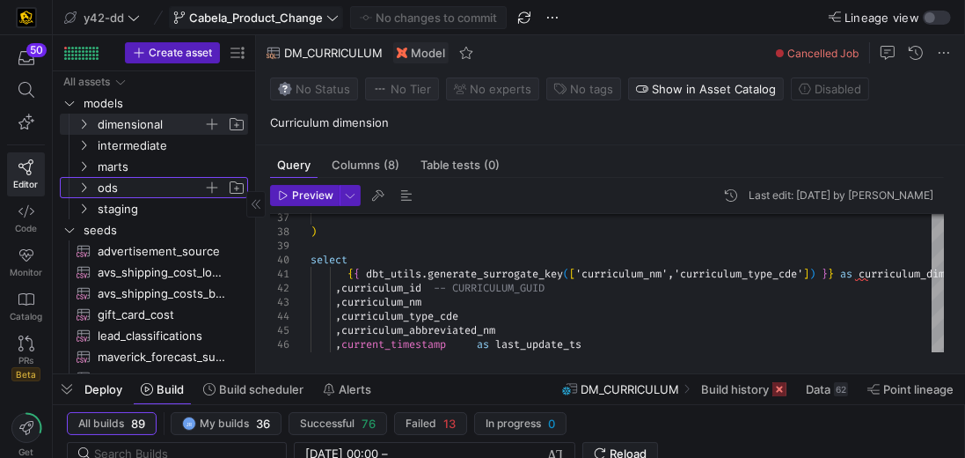
click at [113, 191] on span "ods" at bounding box center [151, 188] width 106 height 20
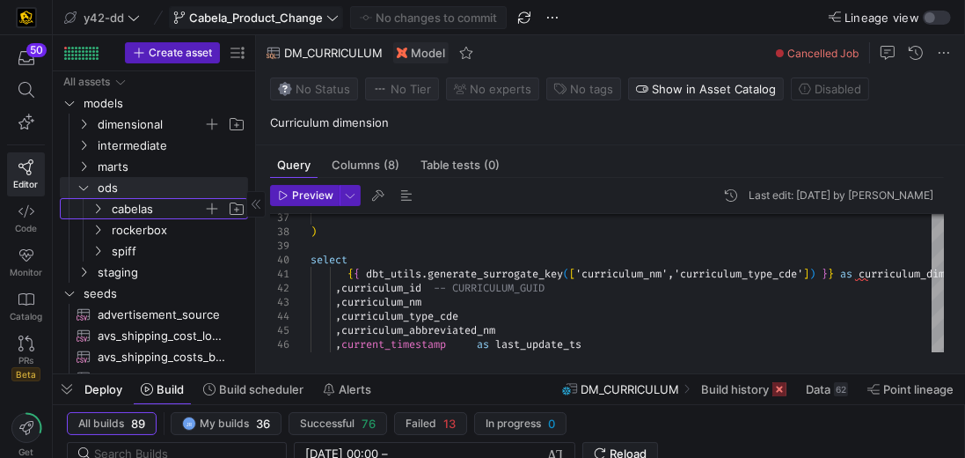
click at [146, 202] on span "cabelas" at bounding box center [158, 209] width 92 height 20
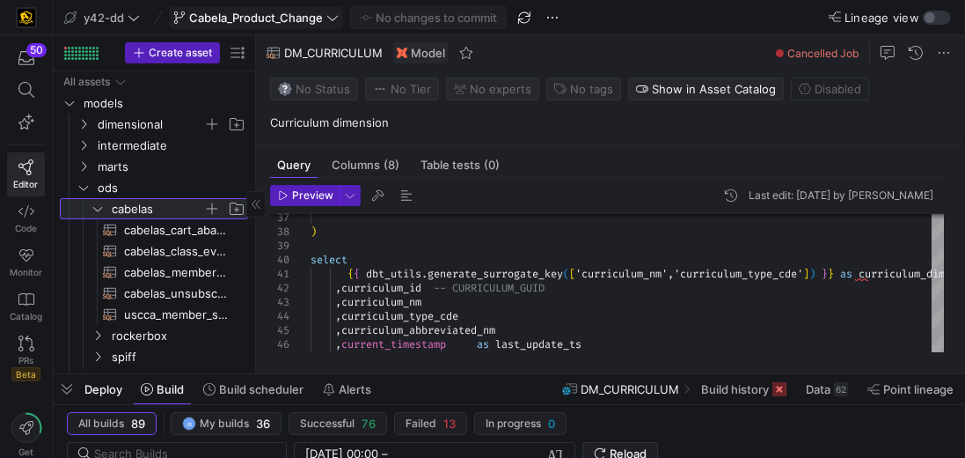
click at [146, 202] on span "cabelas" at bounding box center [158, 209] width 92 height 20
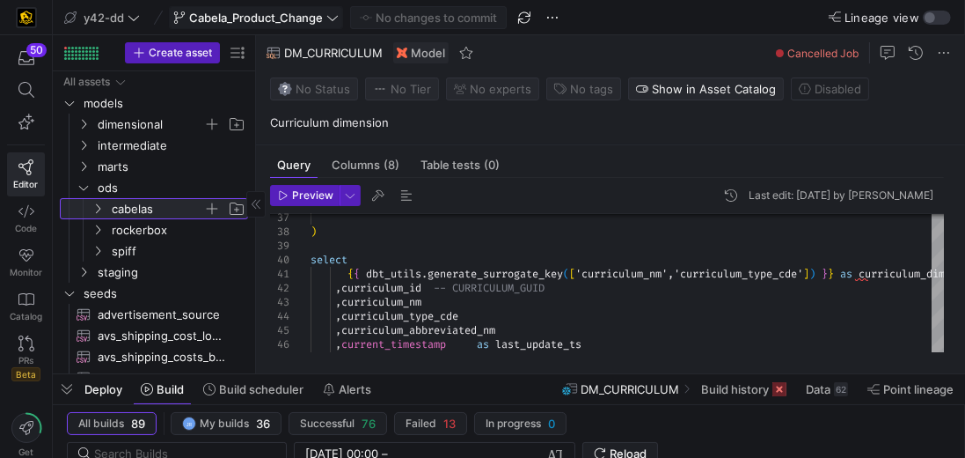
click at [146, 202] on span "cabelas" at bounding box center [158, 209] width 92 height 20
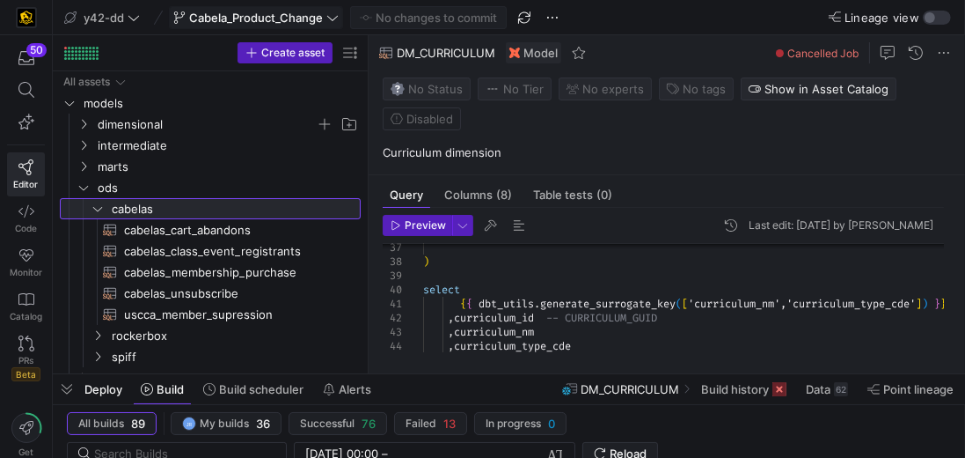
drag, startPoint x: 255, startPoint y: 240, endPoint x: 368, endPoint y: 237, distance: 112.7
click at [368, 237] on div at bounding box center [368, 204] width 1 height 338
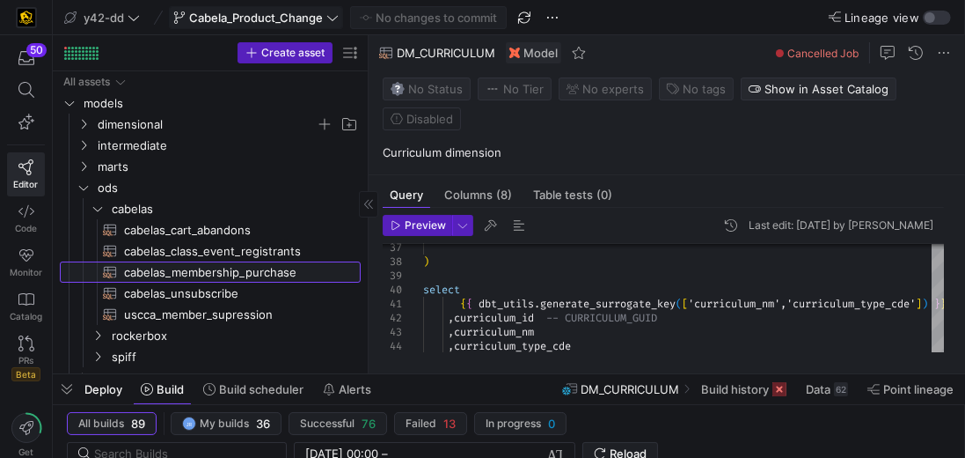
click at [244, 273] on span "cabelas_membership_purchase​​​​​​​​​​" at bounding box center [232, 272] width 216 height 20
type textarea "-- File Name: cabelas_membership_purchase.sql -- Created By: [PERSON_NAME] -- L…"
type textarea "y42 build -s cabelas_membership_purchase"
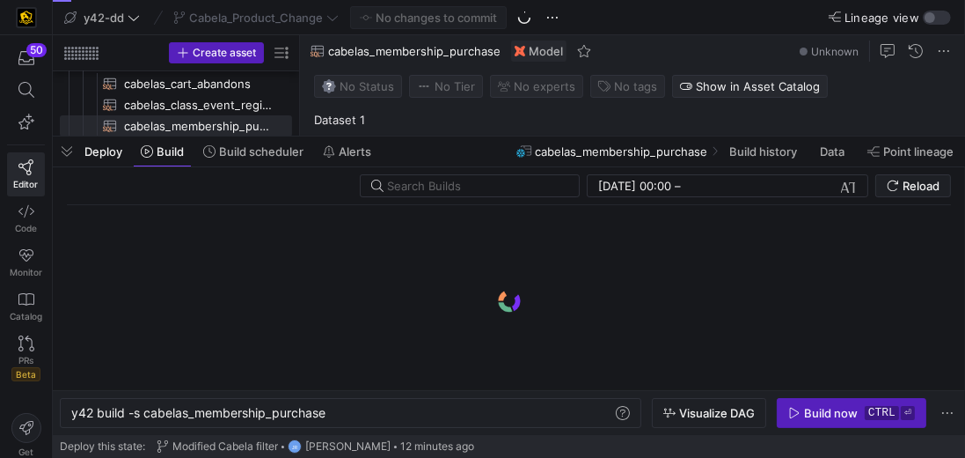
scroll to position [0, 254]
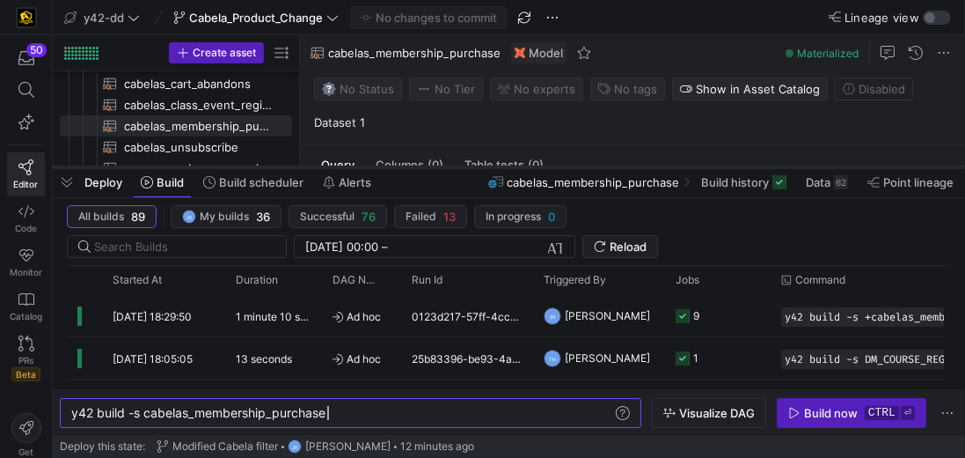
drag, startPoint x: 427, startPoint y: 136, endPoint x: 443, endPoint y: 167, distance: 35.0
click at [443, 167] on div at bounding box center [509, 167] width 912 height 7
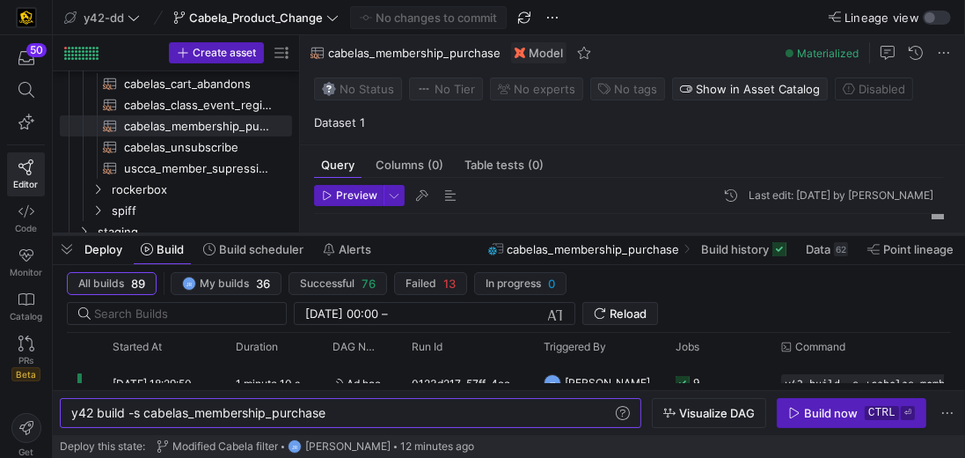
drag, startPoint x: 414, startPoint y: 164, endPoint x: 450, endPoint y: 231, distance: 76.0
click at [450, 231] on div at bounding box center [509, 234] width 912 height 7
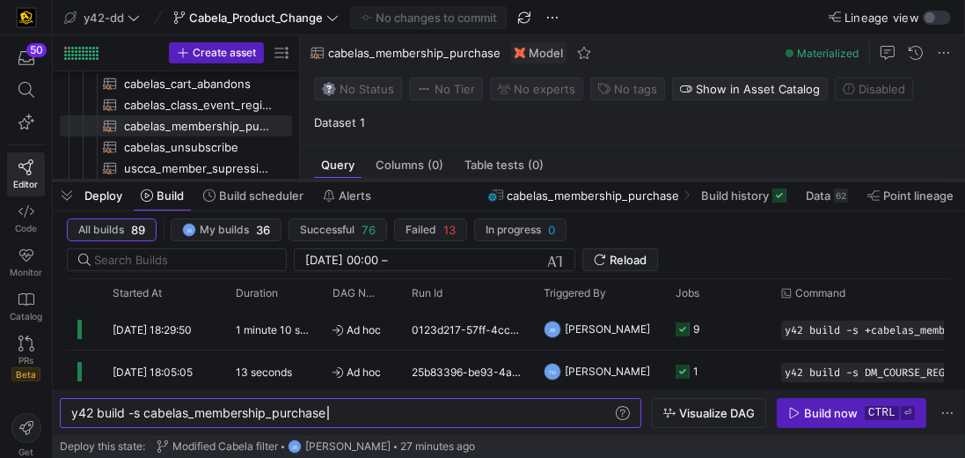
drag, startPoint x: 459, startPoint y: 235, endPoint x: 470, endPoint y: 181, distance: 54.7
click at [470, 181] on div at bounding box center [509, 180] width 912 height 7
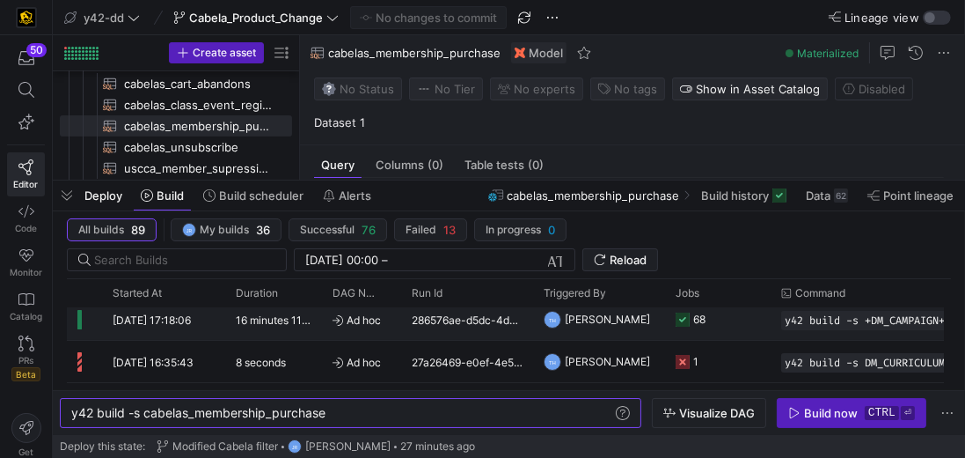
scroll to position [150, 0]
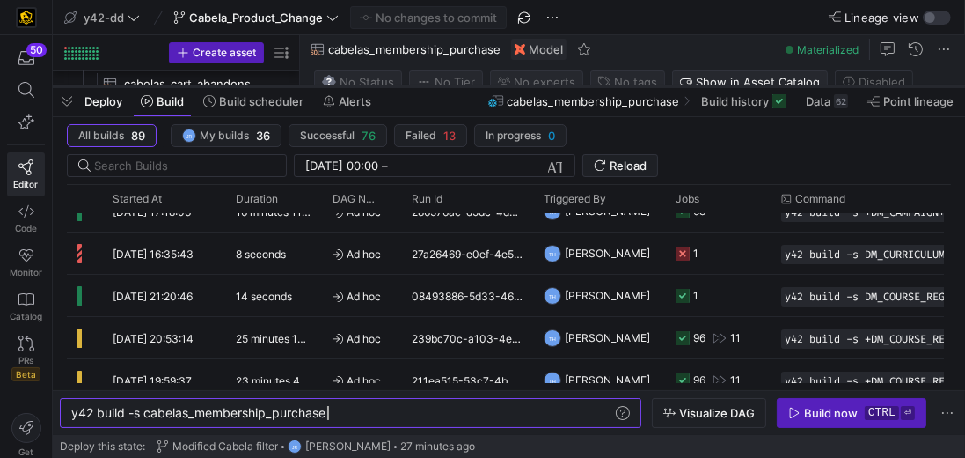
drag, startPoint x: 567, startPoint y: 180, endPoint x: 565, endPoint y: 86, distance: 94.2
click at [565, 86] on div at bounding box center [509, 86] width 912 height 7
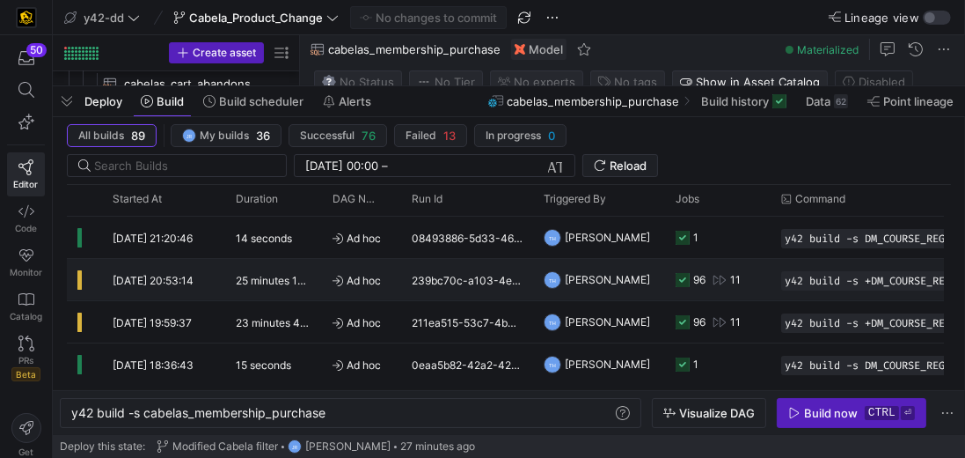
scroll to position [50, 0]
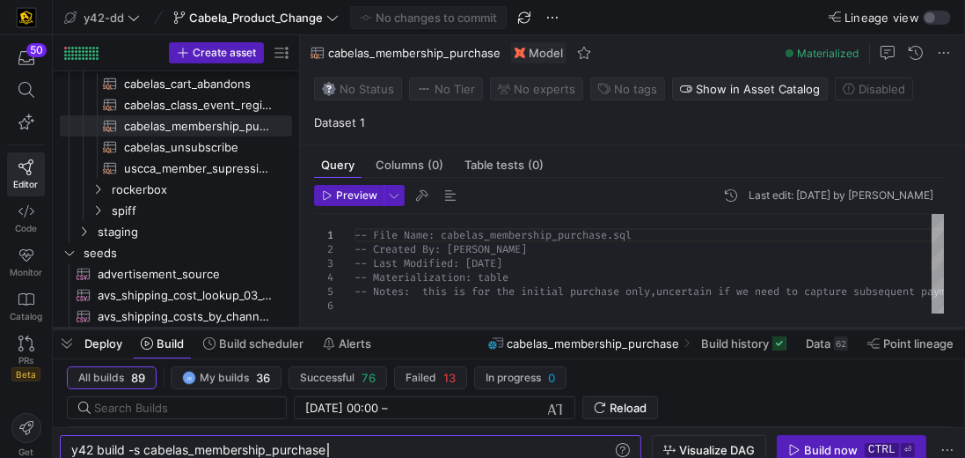
drag, startPoint x: 458, startPoint y: 86, endPoint x: 424, endPoint y: 328, distance: 244.4
click at [424, 328] on div at bounding box center [509, 328] width 912 height 7
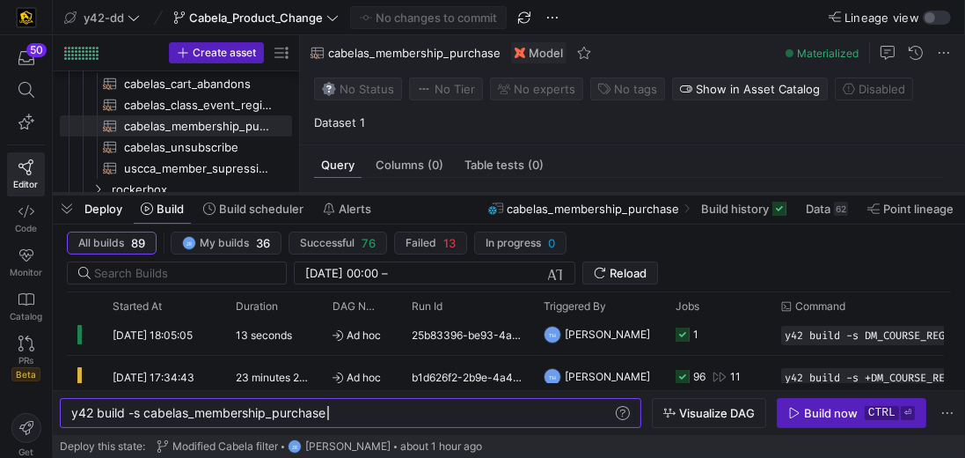
drag, startPoint x: 415, startPoint y: 328, endPoint x: 417, endPoint y: 194, distance: 134.6
click at [417, 194] on div at bounding box center [509, 193] width 912 height 7
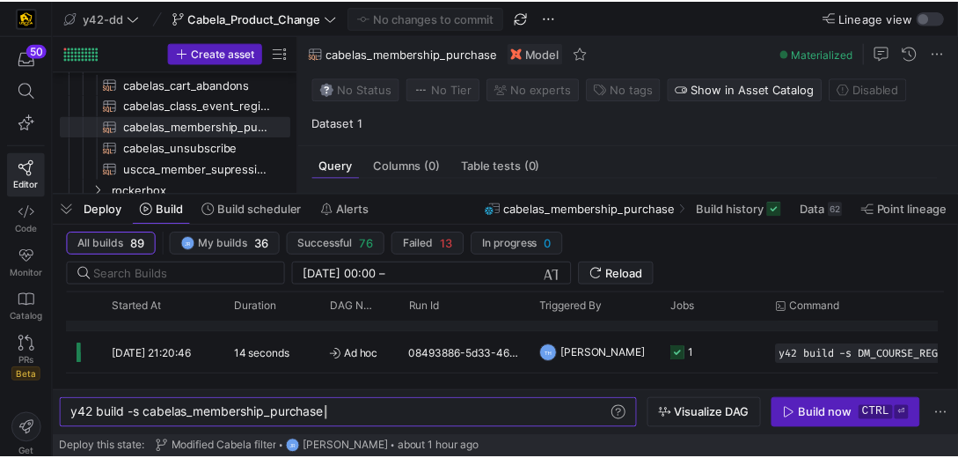
scroll to position [150, 0]
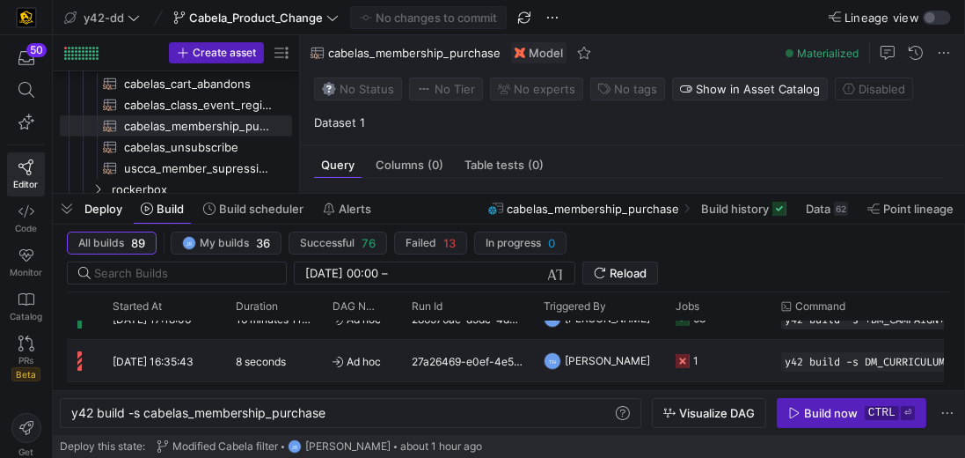
click at [728, 359] on y42-job-status-cell-renderer "1" at bounding box center [718, 361] width 84 height 40
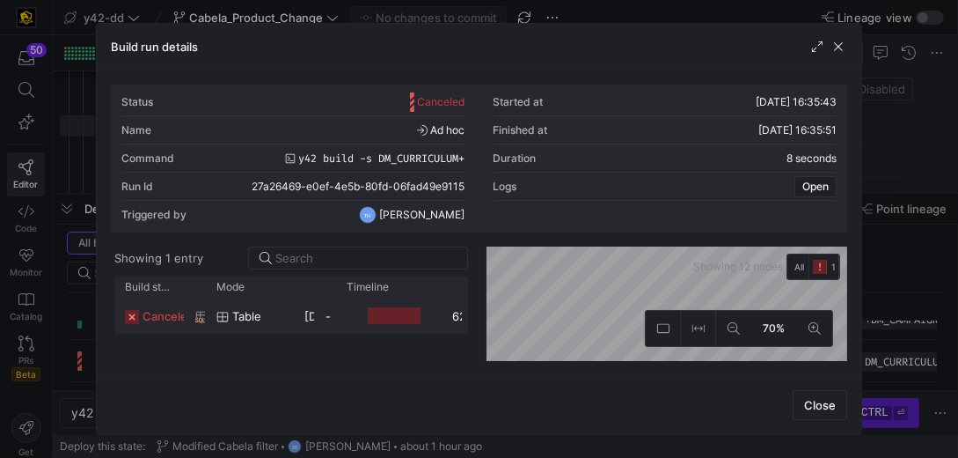
click at [410, 311] on div at bounding box center [394, 315] width 53 height 17
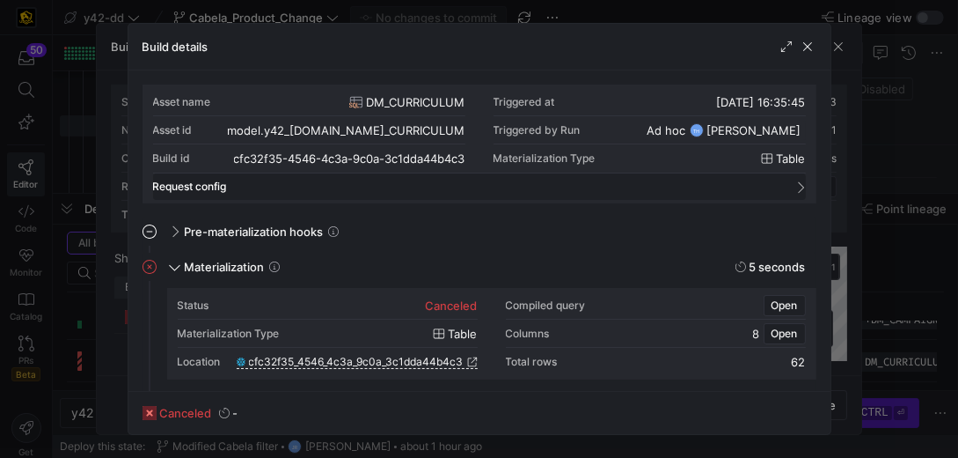
click at [223, 183] on mat-panel-title "Request config" at bounding box center [469, 186] width 632 height 12
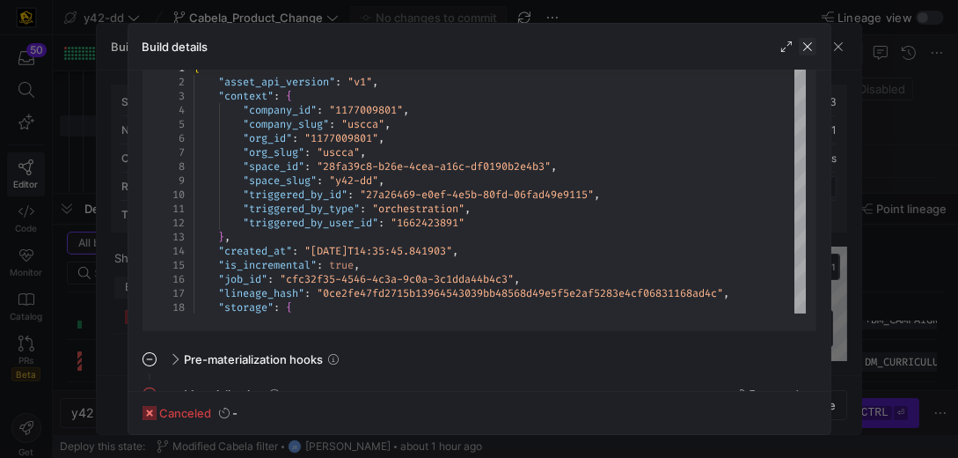
click at [809, 43] on span "button" at bounding box center [808, 47] width 18 height 18
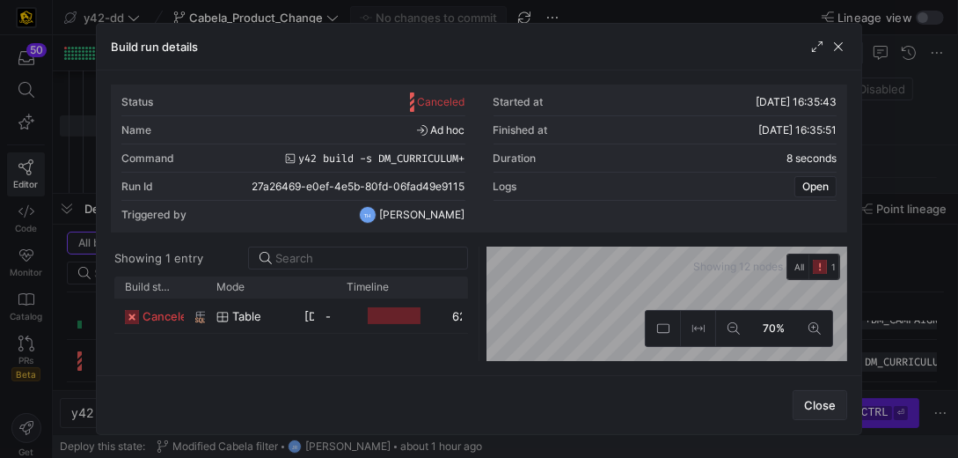
click at [819, 407] on span "Close" at bounding box center [820, 405] width 32 height 14
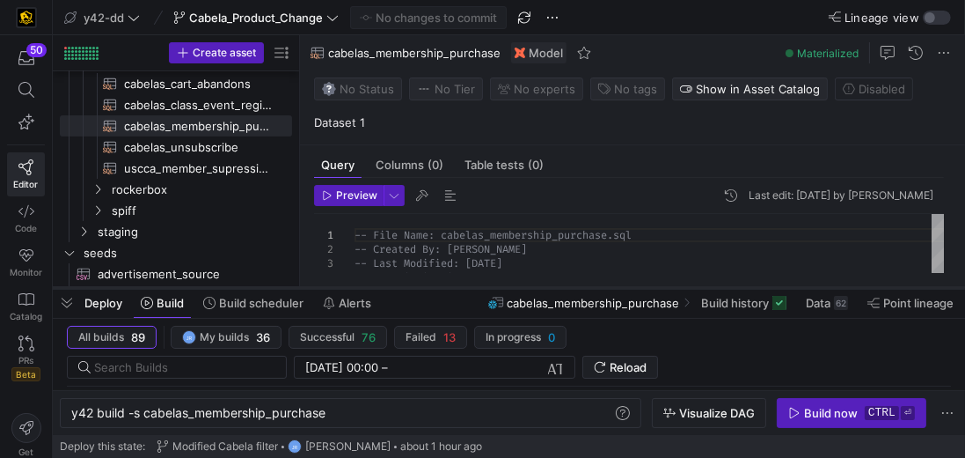
drag, startPoint x: 488, startPoint y: 194, endPoint x: 493, endPoint y: 289, distance: 94.3
click at [493, 289] on div at bounding box center [509, 287] width 912 height 7
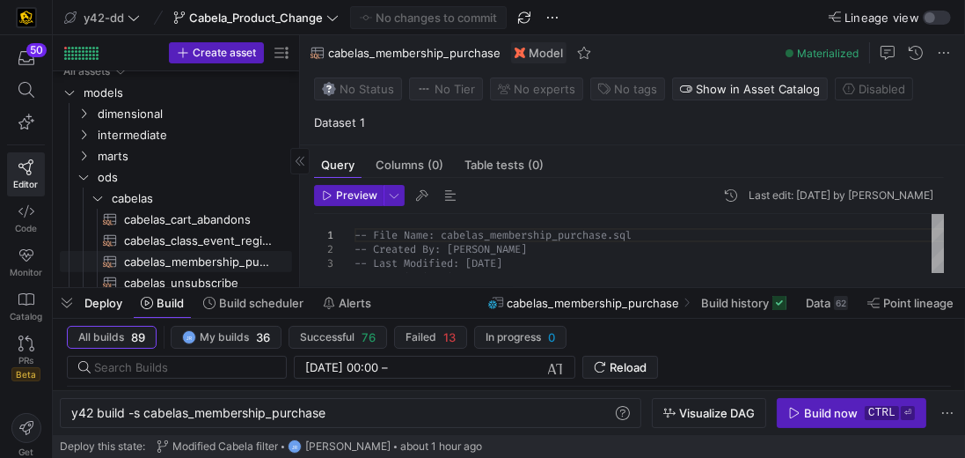
scroll to position [0, 0]
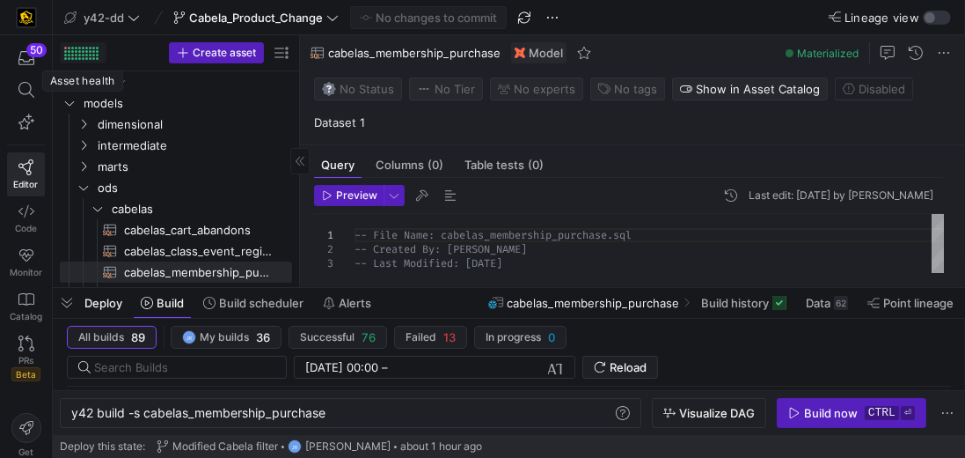
click at [66, 47] on div at bounding box center [65, 48] width 3 height 3
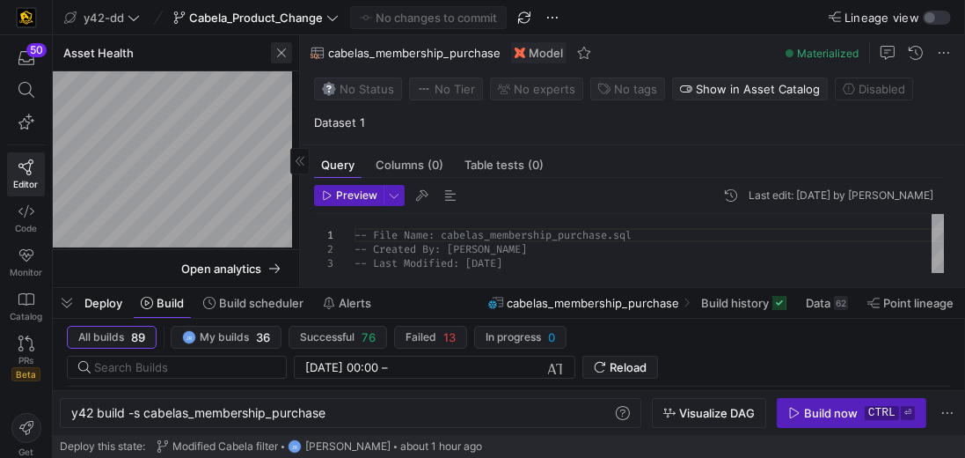
click at [280, 51] on span "button" at bounding box center [281, 52] width 21 height 21
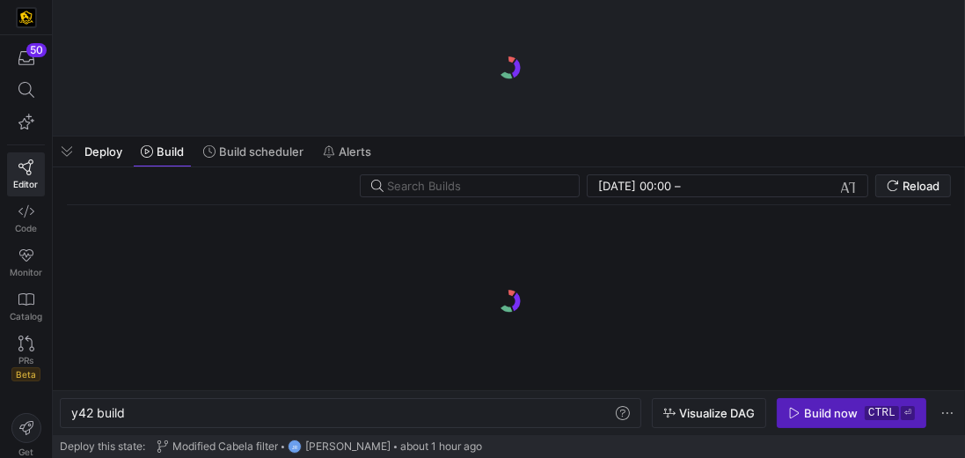
scroll to position [0, 53]
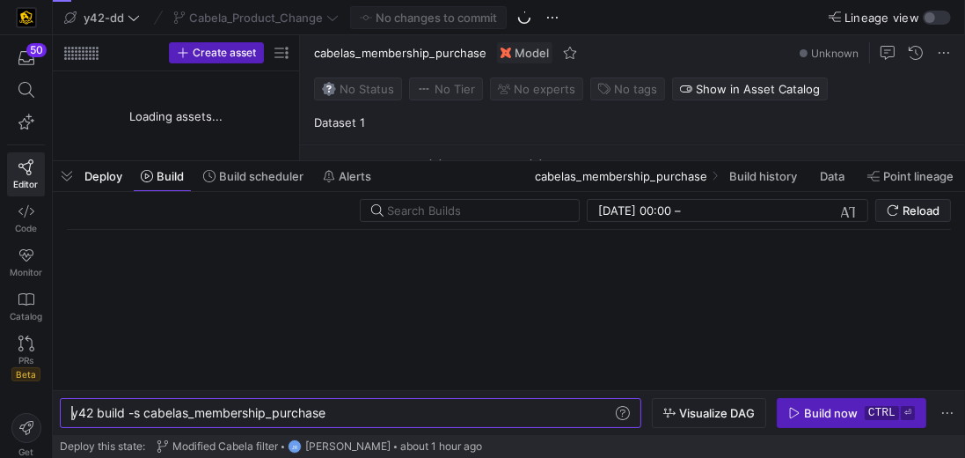
type textarea "y42 build -s cabelas_membership_purchase"
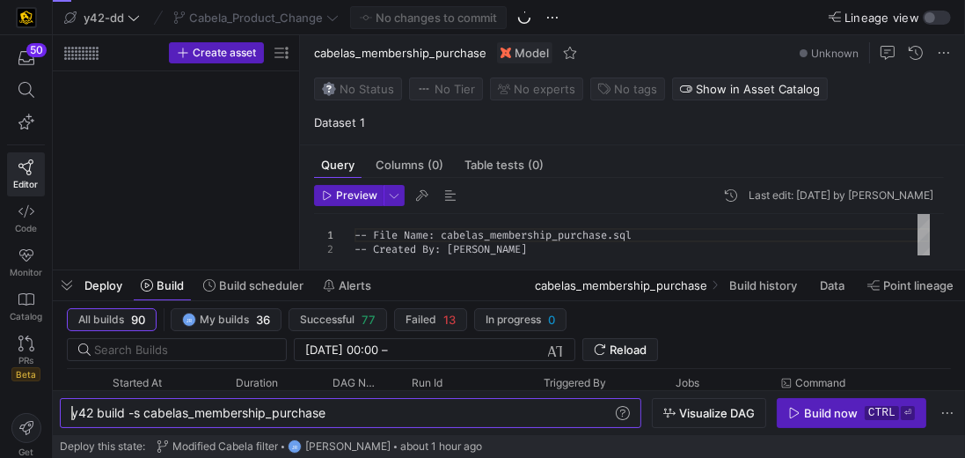
drag, startPoint x: 536, startPoint y: 134, endPoint x: 431, endPoint y: 253, distance: 159.0
click at [504, 274] on div at bounding box center [509, 270] width 912 height 7
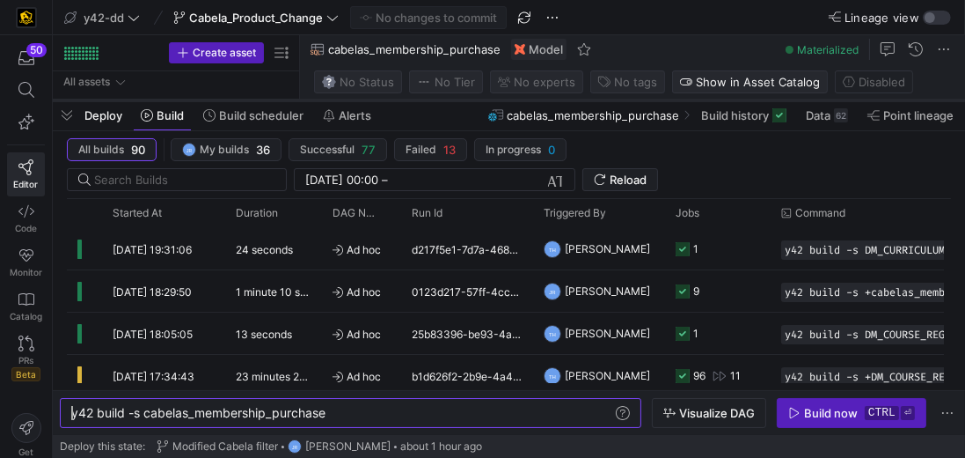
drag, startPoint x: 434, startPoint y: 289, endPoint x: 470, endPoint y: 100, distance: 191.7
click at [470, 100] on div at bounding box center [509, 100] width 912 height 7
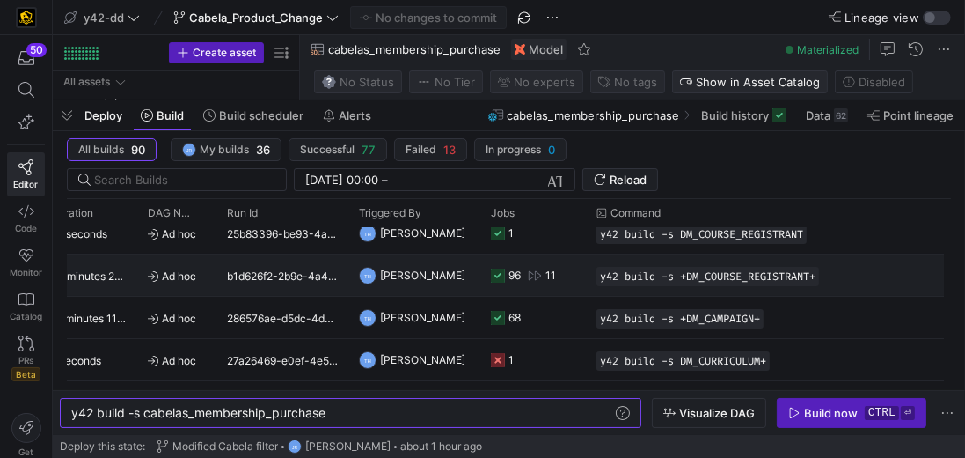
scroll to position [100, 0]
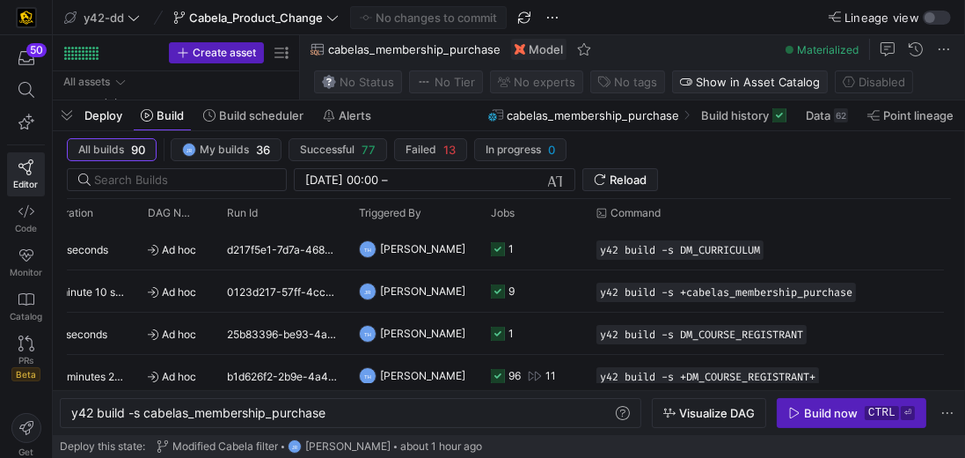
drag, startPoint x: 341, startPoint y: 391, endPoint x: 158, endPoint y: 396, distance: 183.1
click at [158, 396] on y42-orchestration-build "All builds 90 JR My builds 36 Successful 77 Failed 13 In progress 0 28/07/2025,…" at bounding box center [509, 283] width 912 height 304
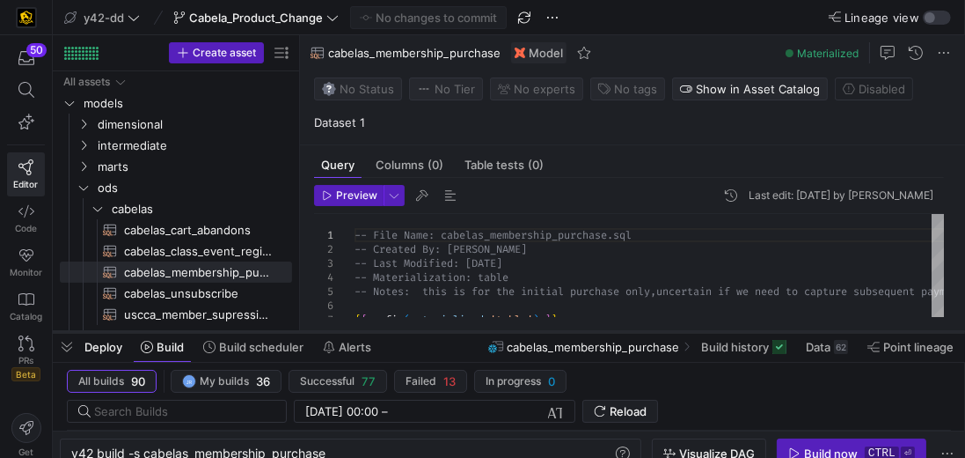
drag, startPoint x: 297, startPoint y: 100, endPoint x: 290, endPoint y: 332, distance: 231.5
click at [290, 332] on div at bounding box center [509, 331] width 912 height 7
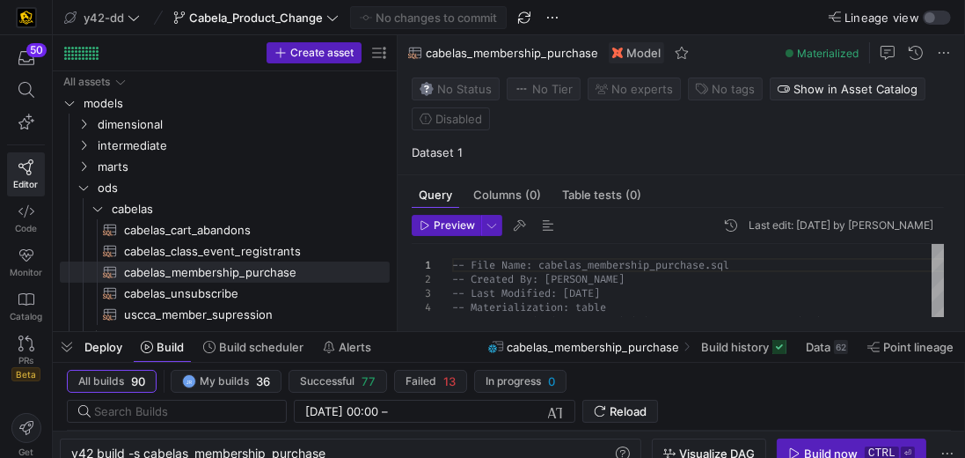
drag, startPoint x: 300, startPoint y: 275, endPoint x: 398, endPoint y: 275, distance: 97.7
click at [398, 275] on as-split "Create asset Drag here to set row groups Drag here to set column labels Group 1…" at bounding box center [509, 183] width 912 height 296
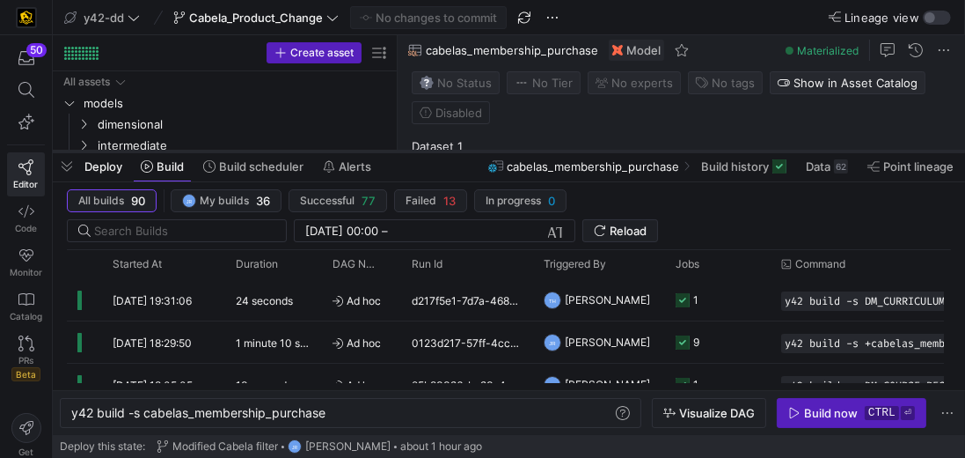
drag, startPoint x: 672, startPoint y: 333, endPoint x: 684, endPoint y: 153, distance: 180.7
click at [684, 153] on div at bounding box center [509, 151] width 912 height 7
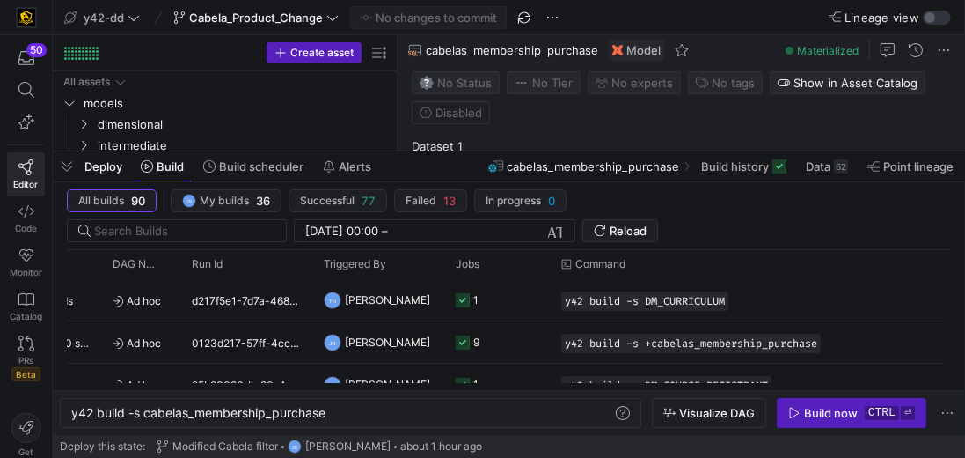
scroll to position [0, 0]
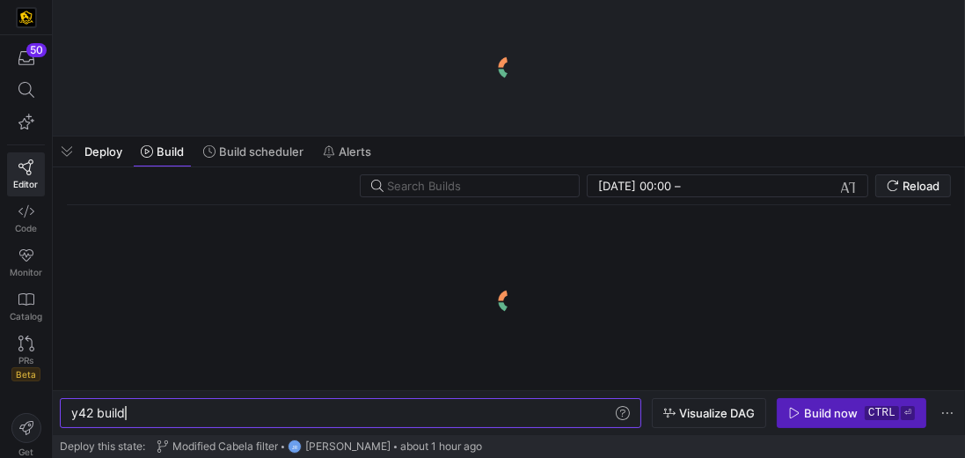
scroll to position [0, 53]
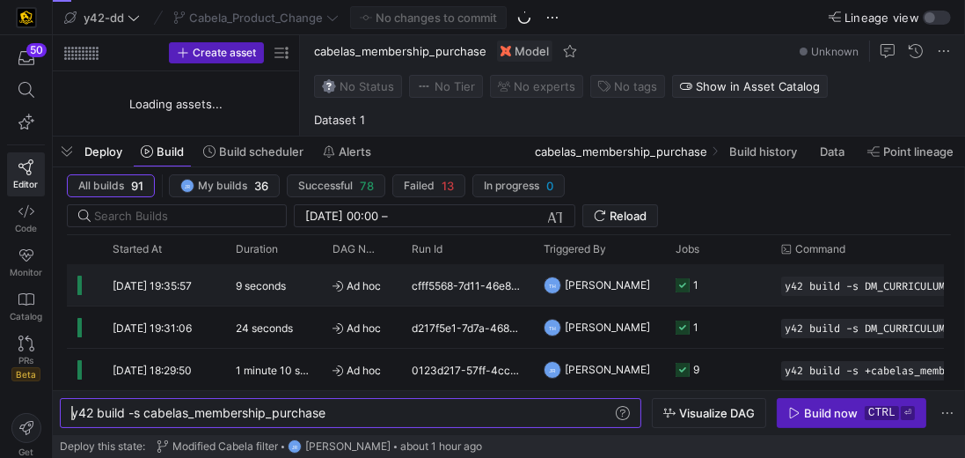
type textarea "y42 build -s cabelas_membership_purchase"
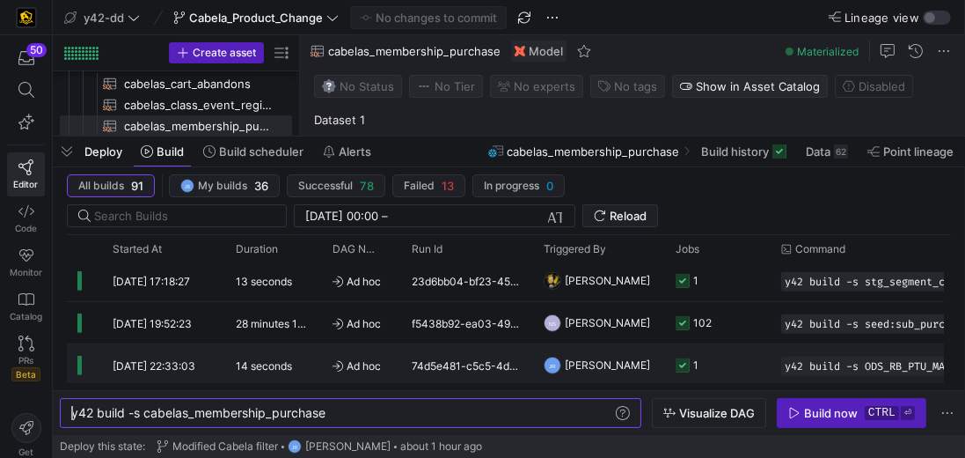
scroll to position [0, 0]
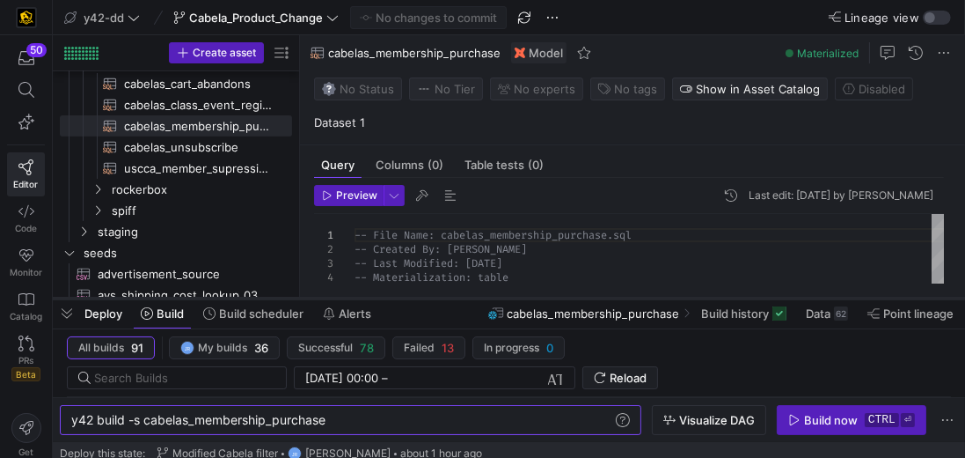
drag, startPoint x: 427, startPoint y: 134, endPoint x: 420, endPoint y: 296, distance: 162.1
click at [420, 296] on div at bounding box center [509, 298] width 912 height 7
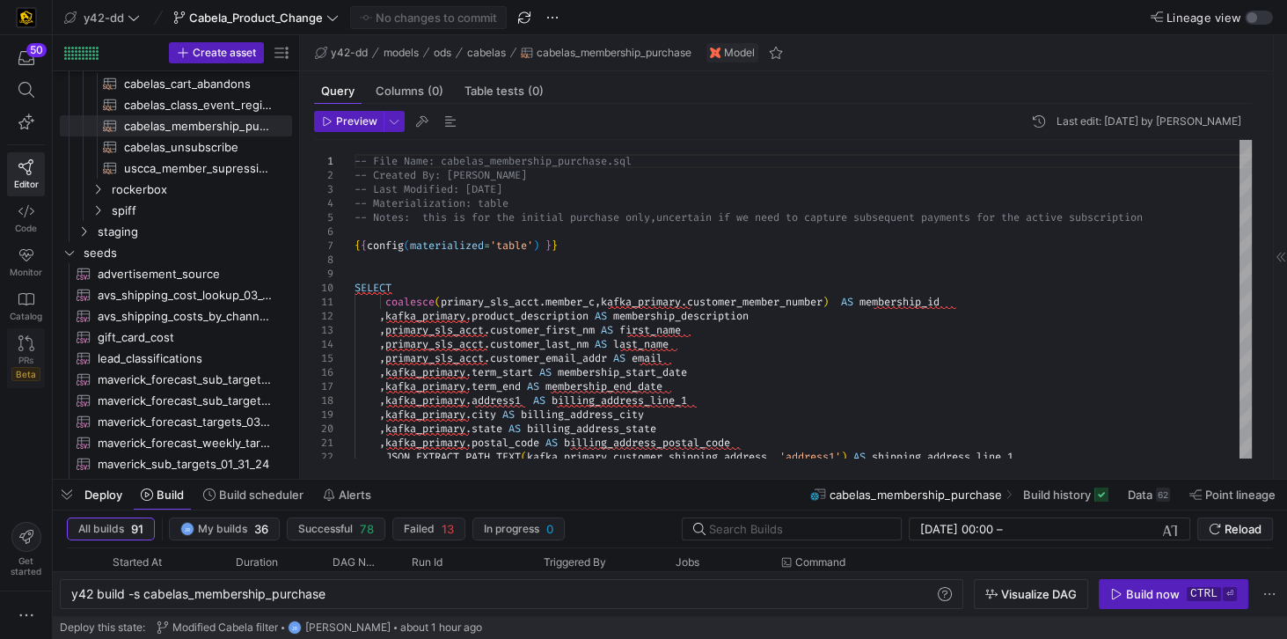
click at [18, 367] on span "Beta" at bounding box center [25, 374] width 29 height 14
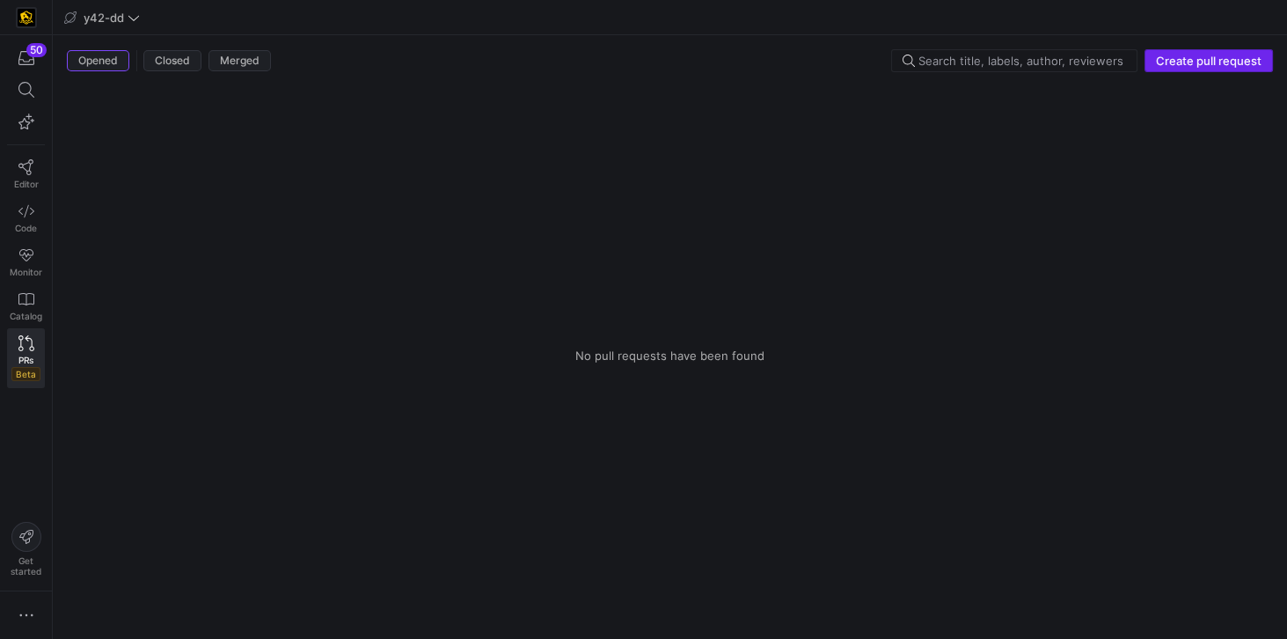
click at [964, 62] on span "Create pull request" at bounding box center [1209, 61] width 106 height 14
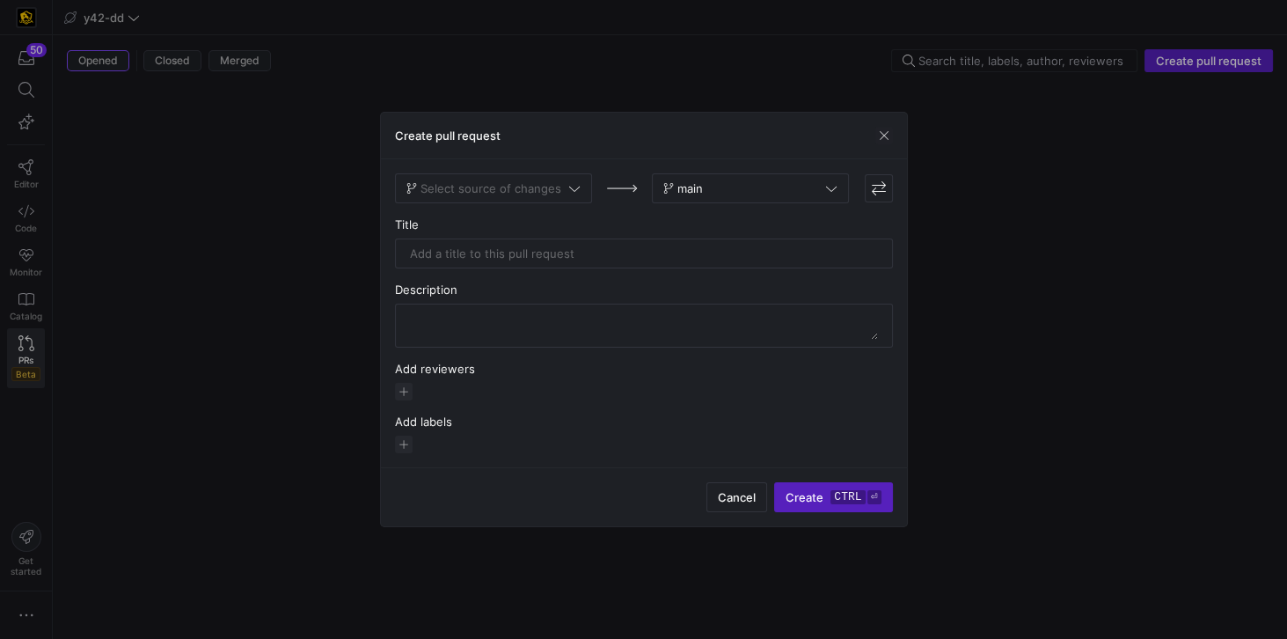
click at [538, 190] on span "Select source of changes" at bounding box center [491, 188] width 141 height 14
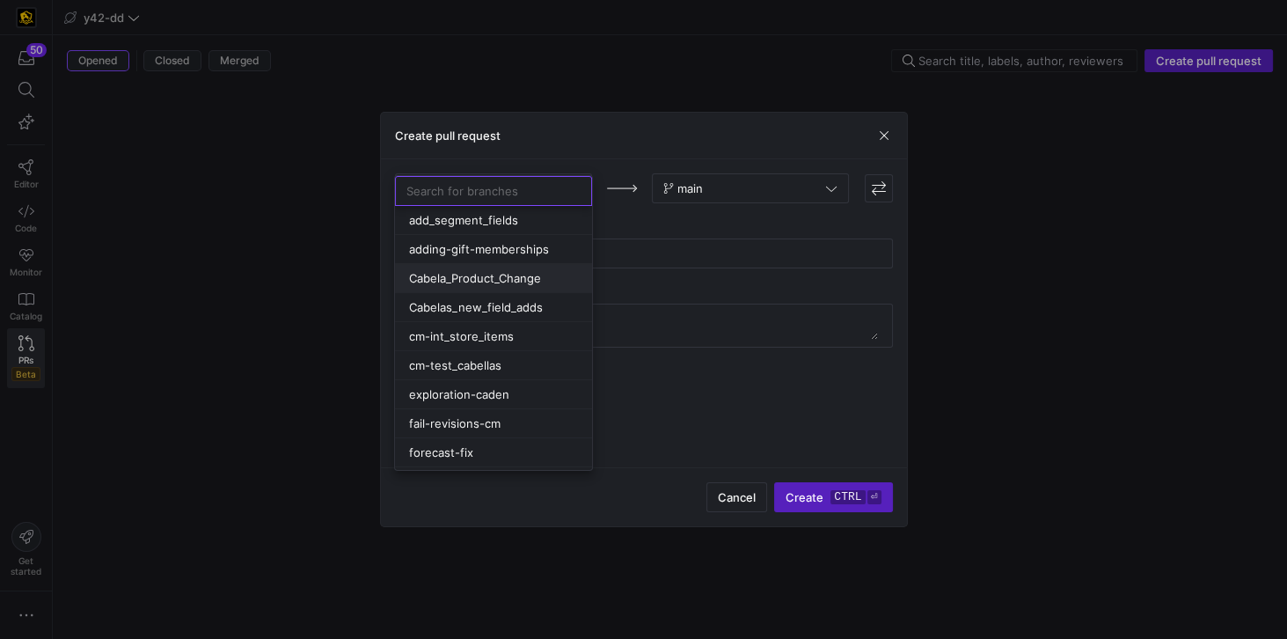
click at [549, 280] on div "Cabela_Product_Change" at bounding box center [493, 278] width 169 height 14
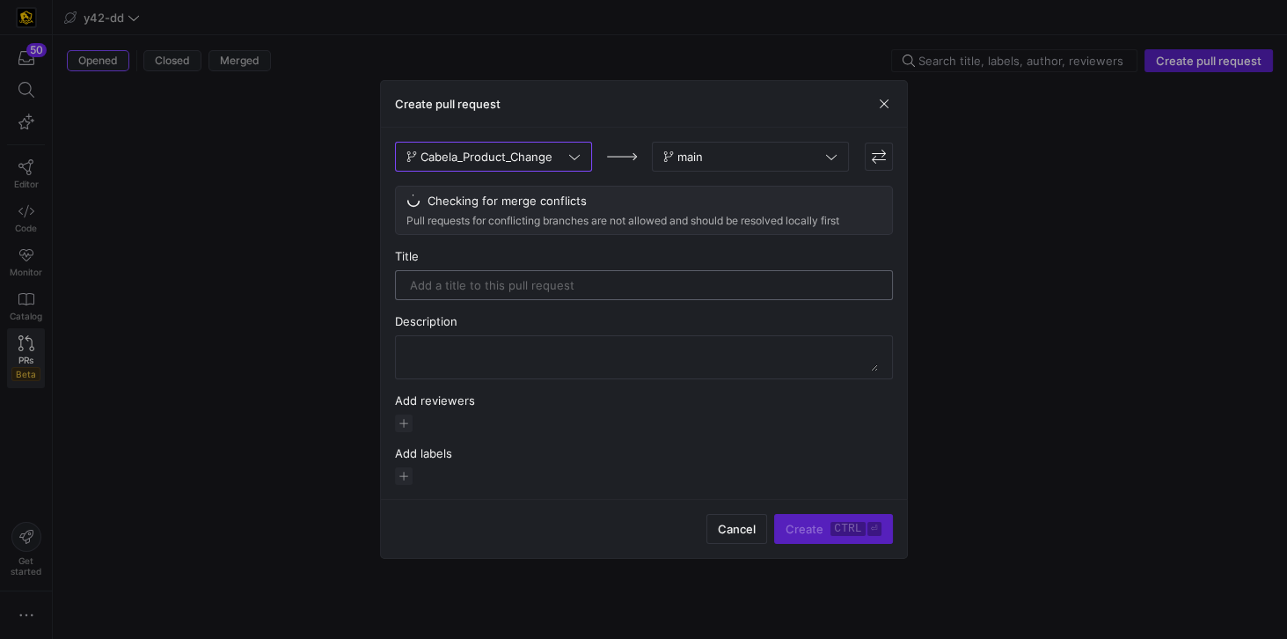
click at [511, 282] on input "text" at bounding box center [644, 285] width 468 height 14
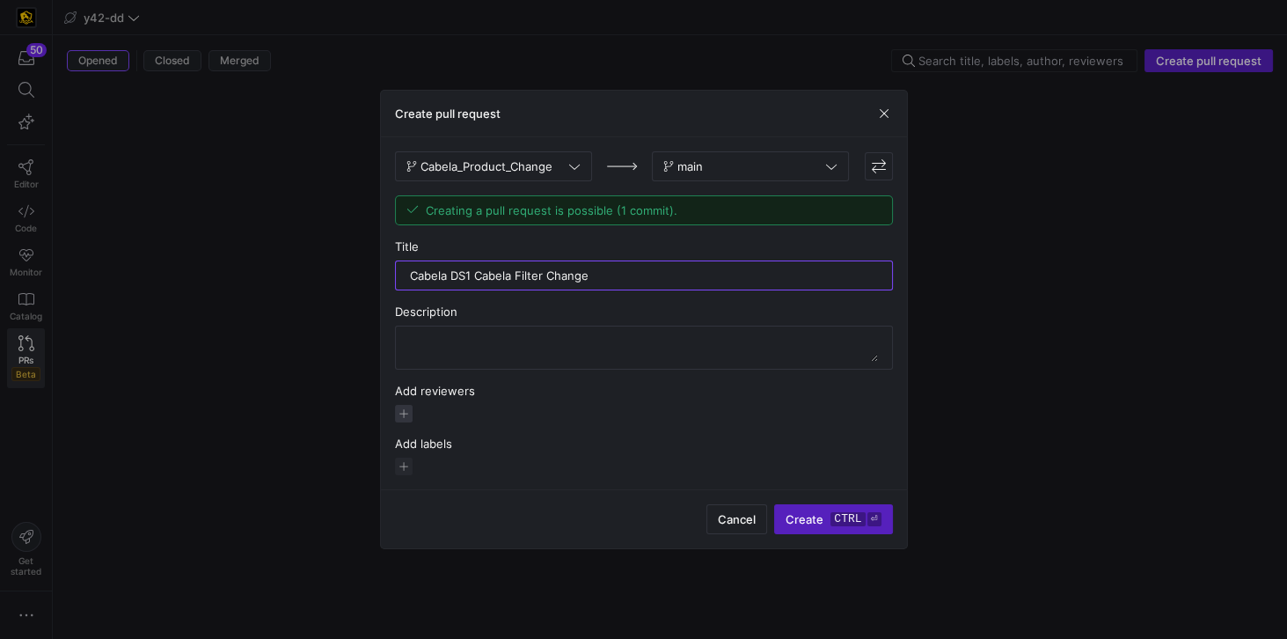
type input "Cabela DS1 Cabela Filter Change"
click at [399, 413] on span "button" at bounding box center [404, 414] width 18 height 18
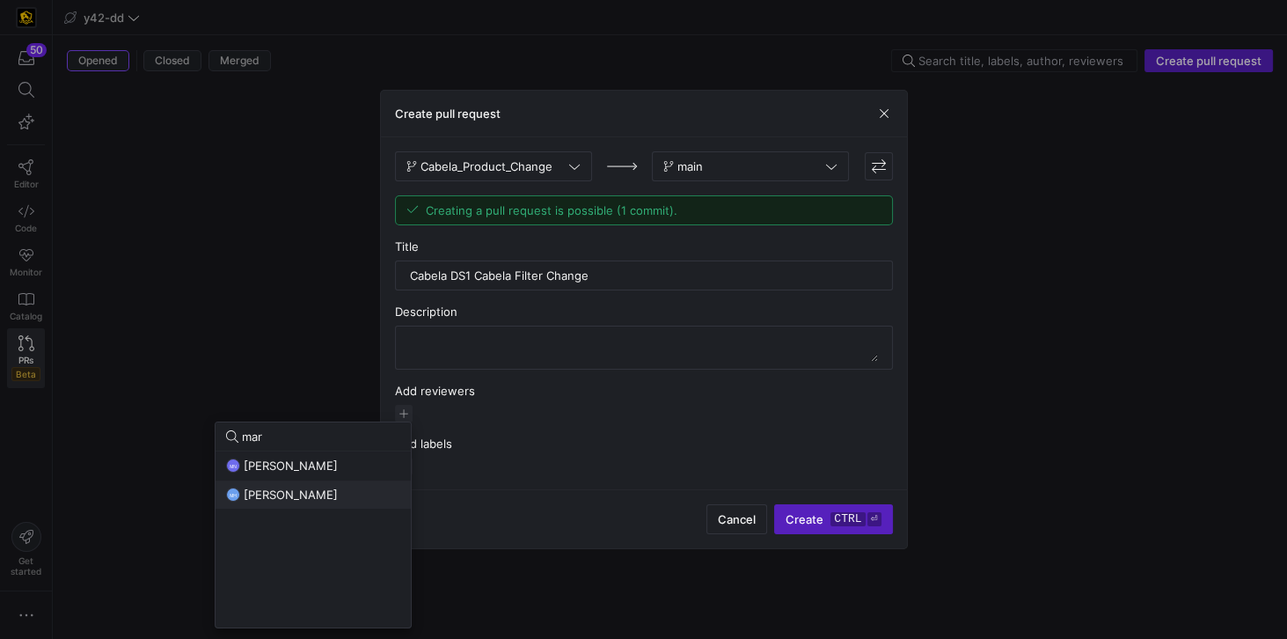
click at [321, 457] on span "[PERSON_NAME]" at bounding box center [291, 494] width 94 height 14
drag, startPoint x: 288, startPoint y: 436, endPoint x: 241, endPoint y: 429, distance: 47.2
click at [241, 429] on div "mar" at bounding box center [313, 436] width 174 height 28
type input "no"
click at [250, 457] on span "[PERSON_NAME]" at bounding box center [291, 494] width 94 height 14
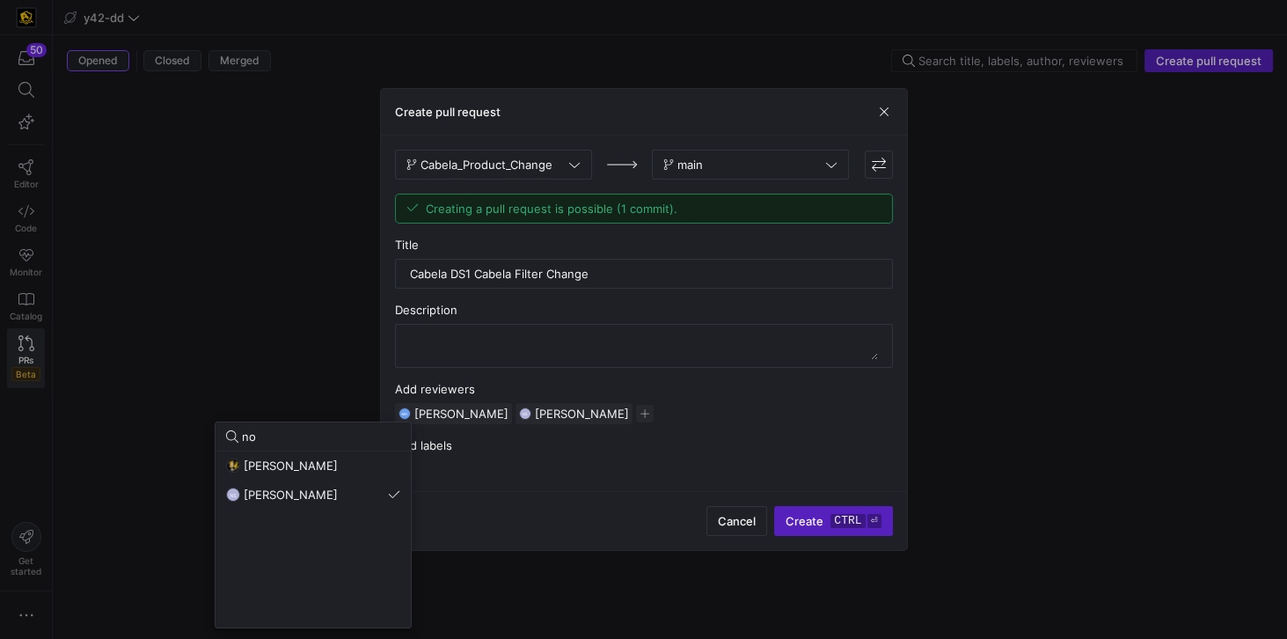
click at [613, 449] on div at bounding box center [643, 319] width 1287 height 639
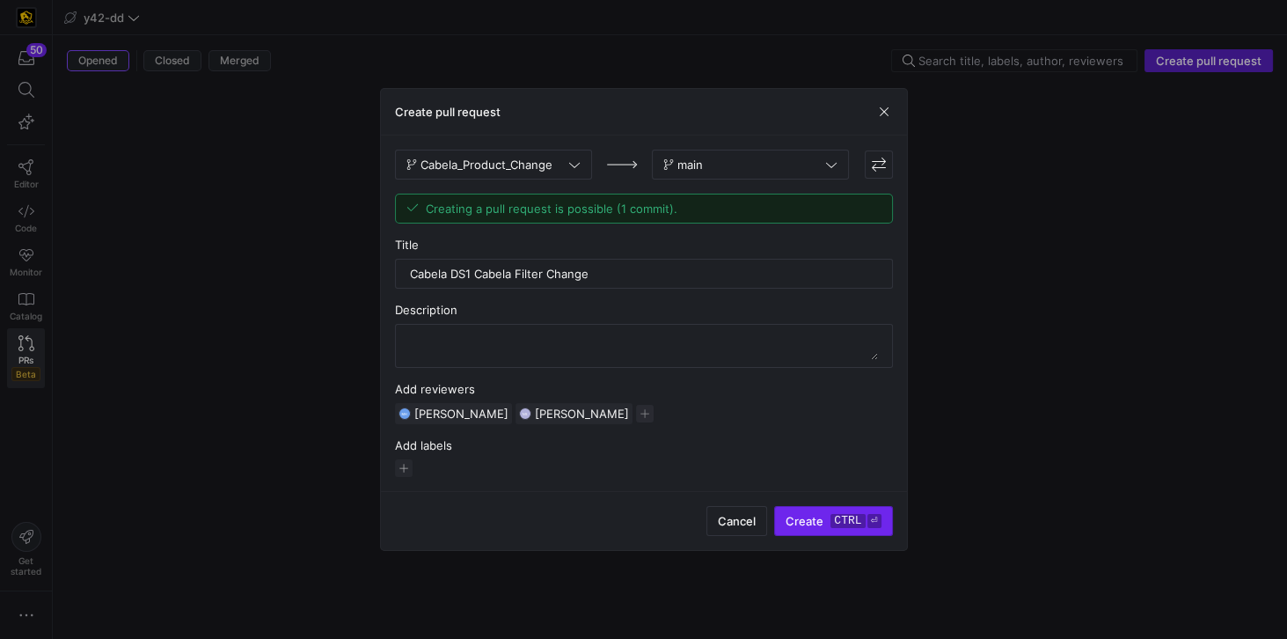
click at [806, 457] on span "Create ctrl ⏎" at bounding box center [833, 521] width 95 height 14
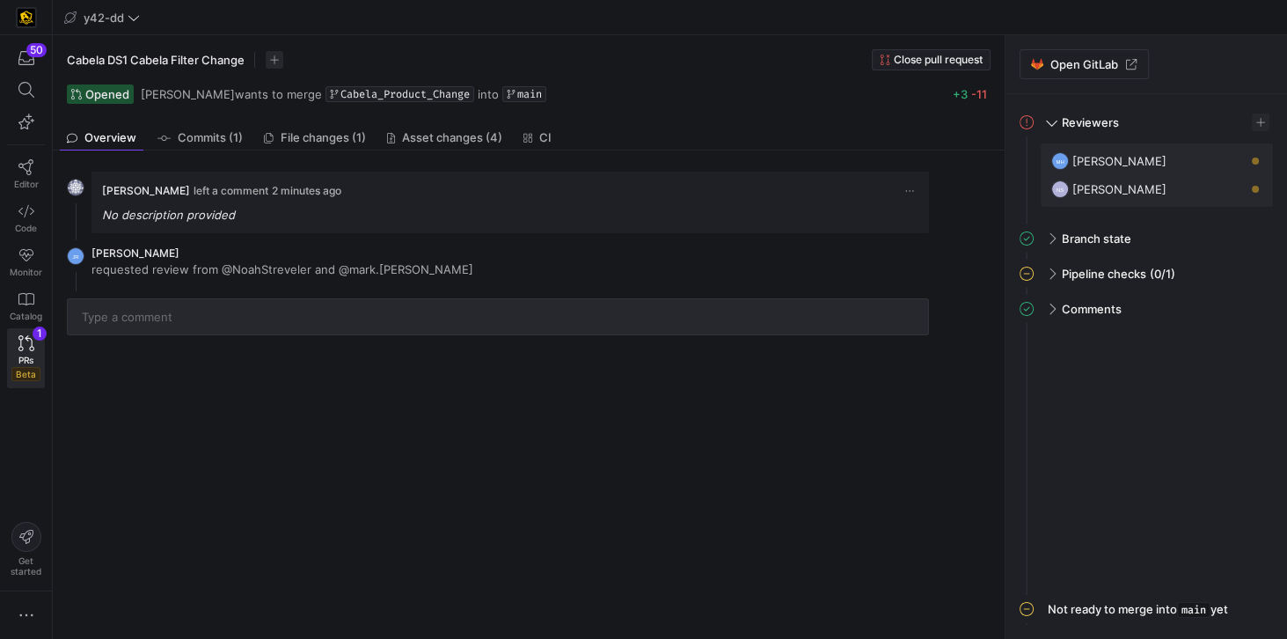
click at [736, 438] on div "[PERSON_NAME] left a comment 2 minutes ago No description provided JR [PERSON_N…" at bounding box center [525, 394] width 945 height 488
click at [964, 118] on span at bounding box center [1052, 121] width 8 height 14
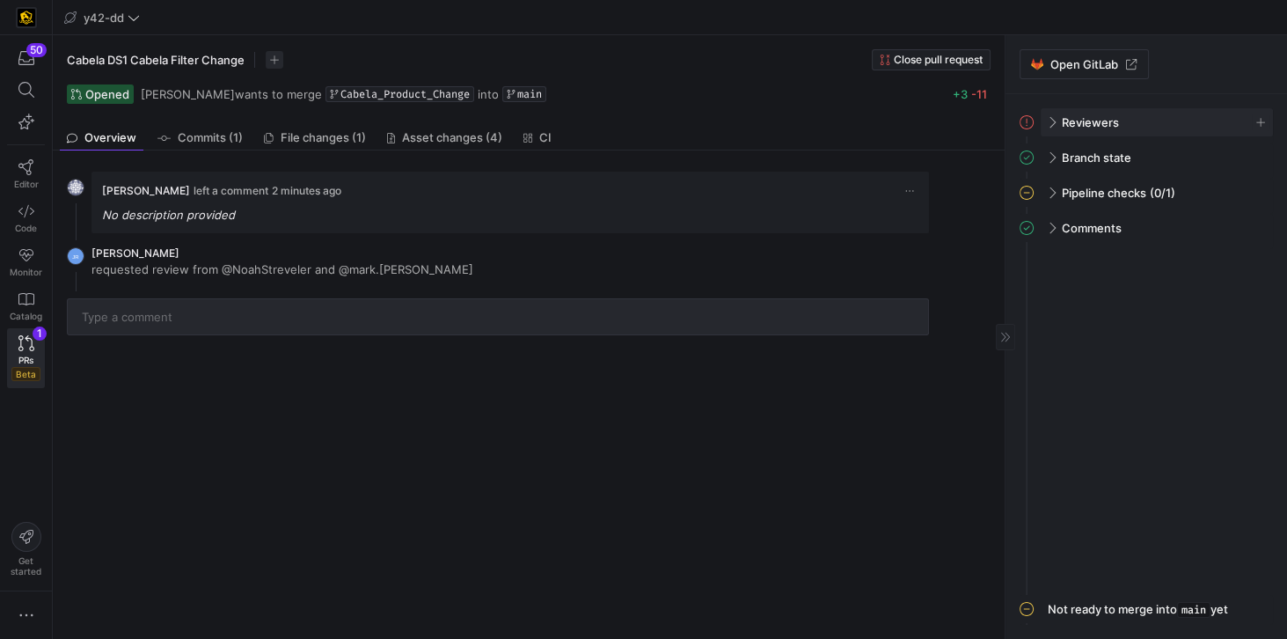
click at [964, 119] on span at bounding box center [1051, 123] width 14 height 8
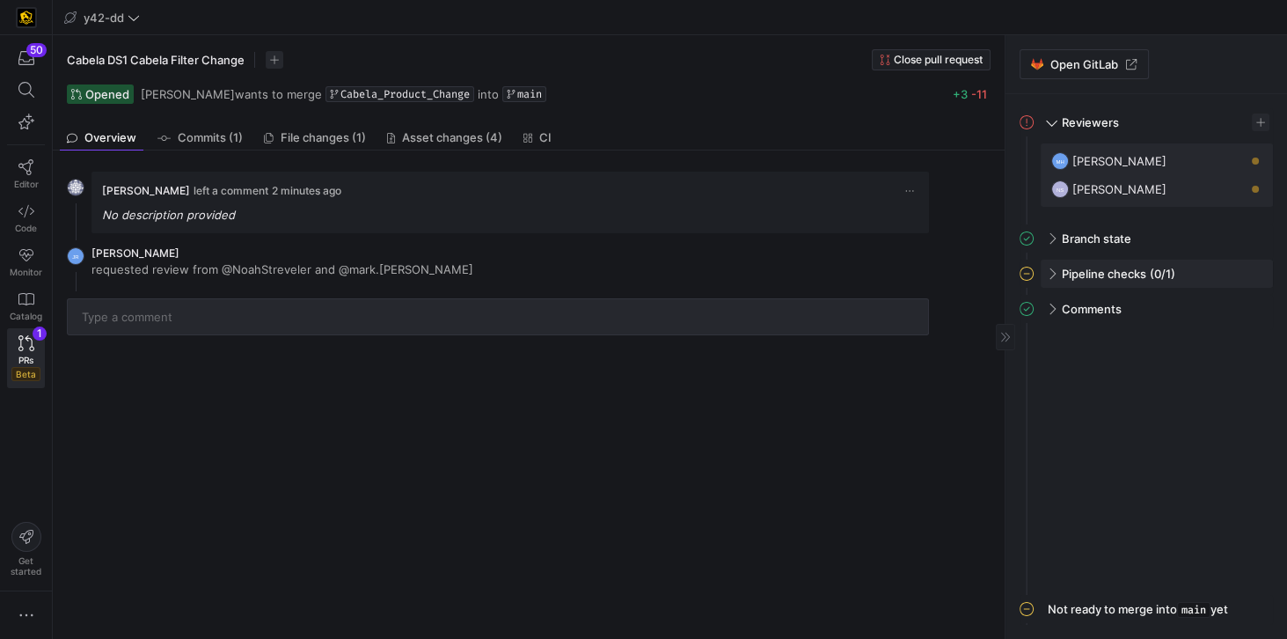
click at [964, 271] on span at bounding box center [1051, 274] width 14 height 8
click at [964, 269] on icon at bounding box center [1027, 274] width 14 height 14
click at [222, 137] on span "Commits (1)" at bounding box center [210, 137] width 65 height 11
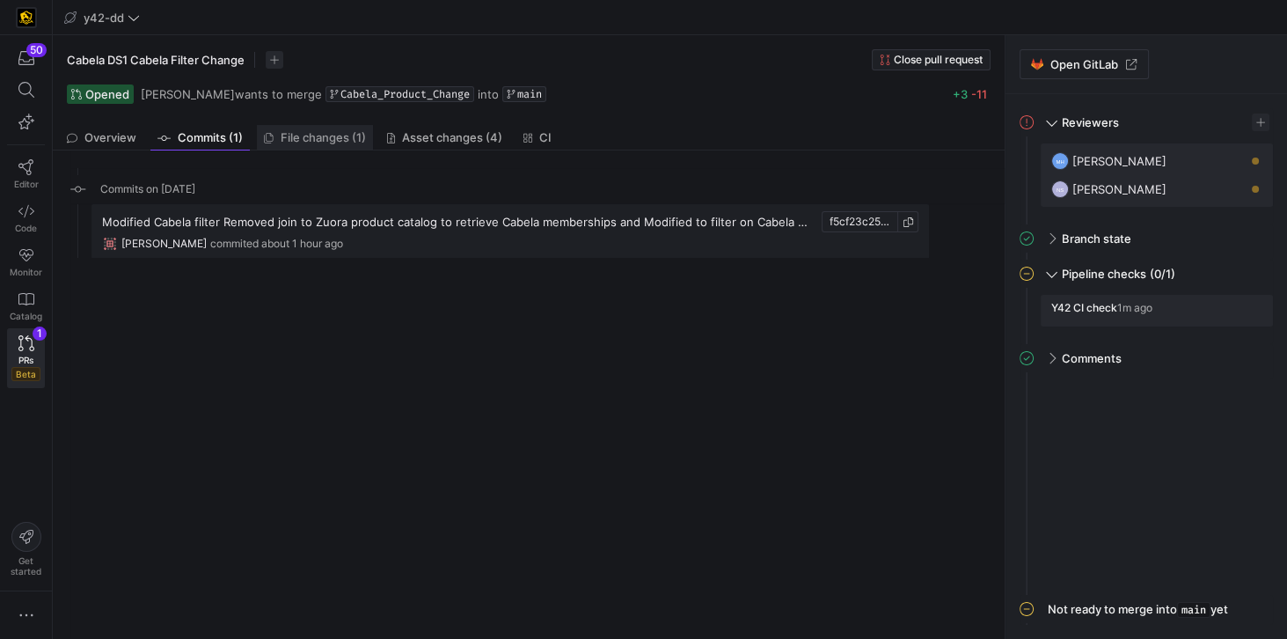
click at [319, 135] on span "File changes (1)" at bounding box center [323, 137] width 85 height 11
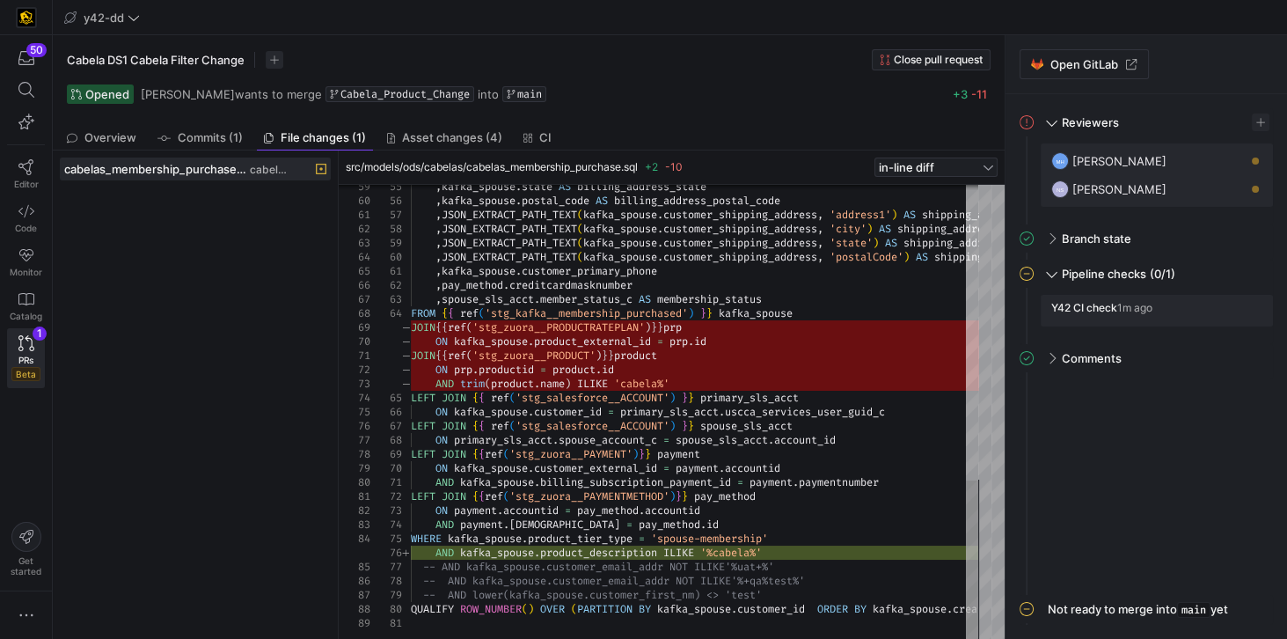
click at [198, 240] on div "cabelas_membership_purchase.sql cabelas" at bounding box center [195, 395] width 271 height 474
click at [28, 348] on link "PRs Beta 1" at bounding box center [26, 358] width 38 height 60
